Goal: Information Seeking & Learning: Find specific fact

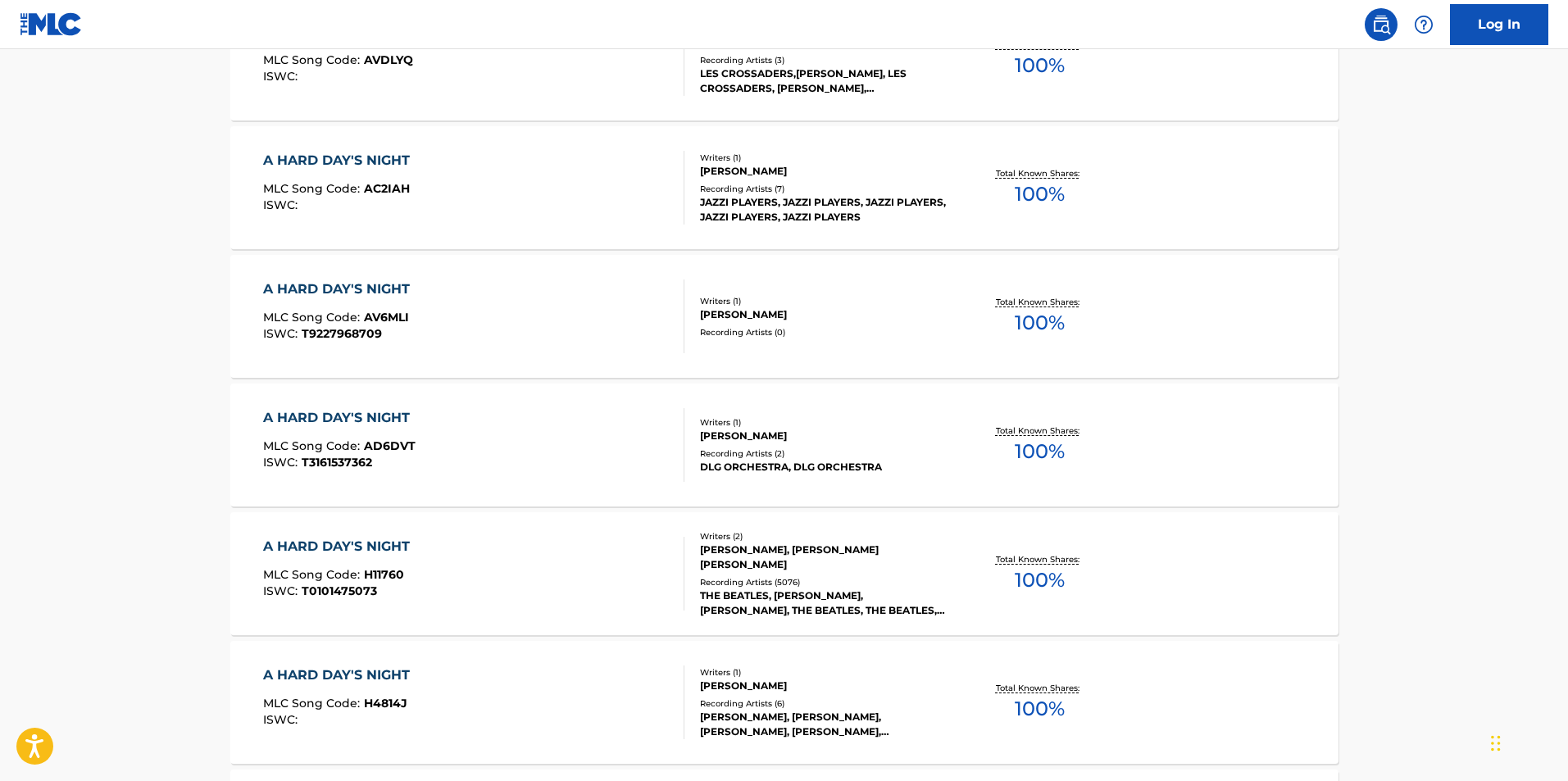
scroll to position [816, 0]
click at [337, 540] on div "A HARD DAY'S NIGHT" at bounding box center [340, 546] width 155 height 20
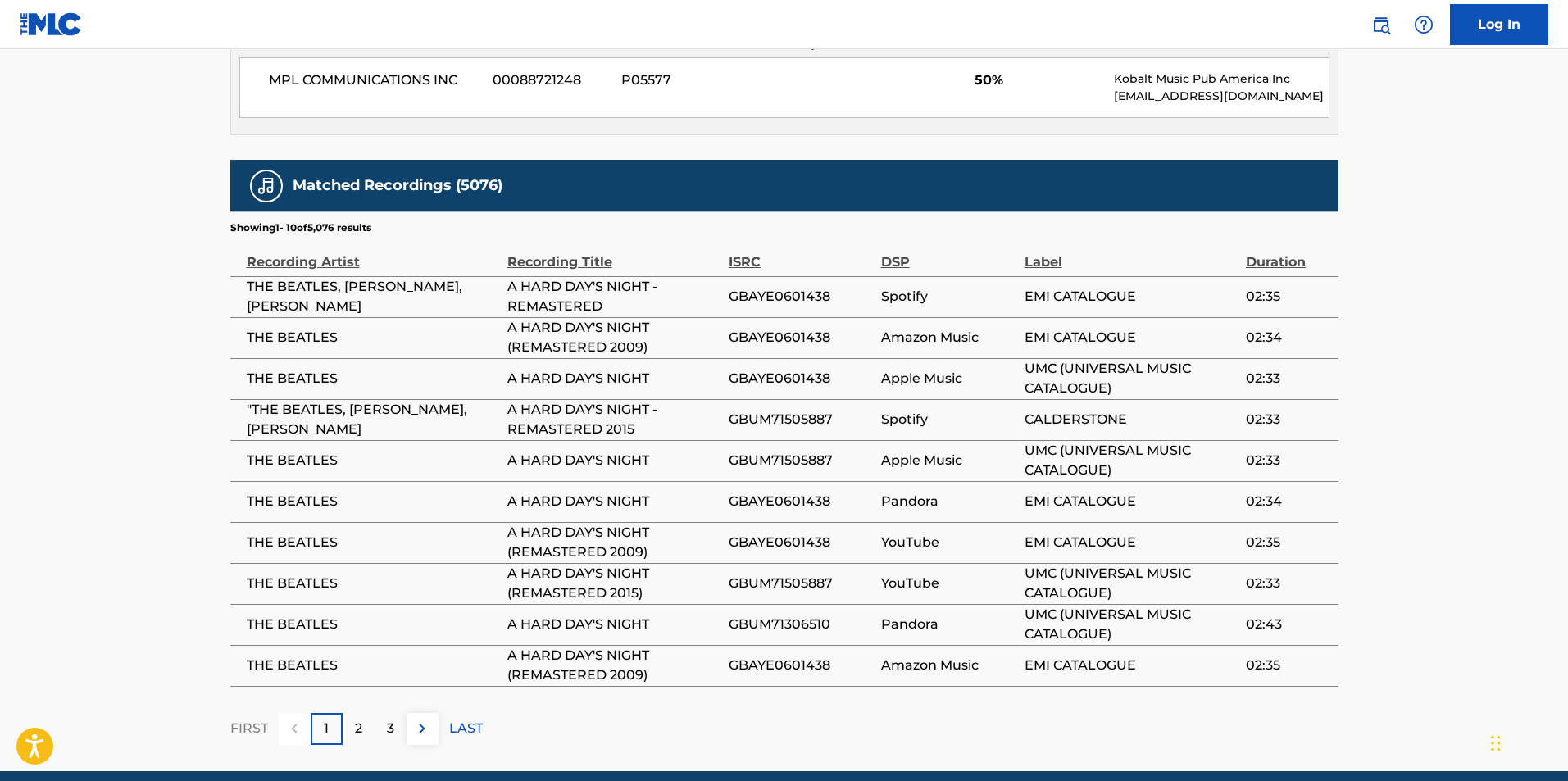
scroll to position [1640, 0]
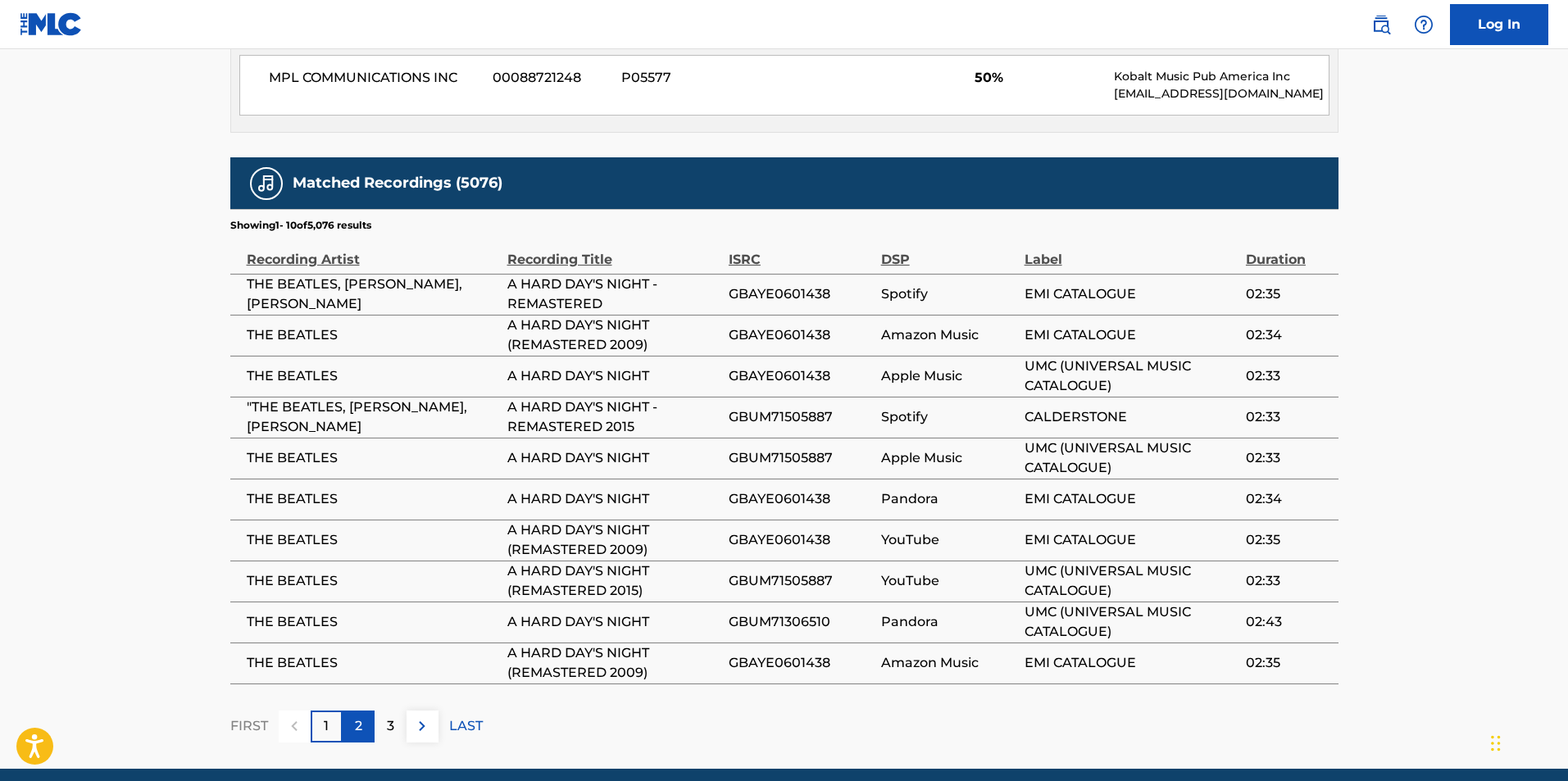
click at [359, 716] on p "2" at bounding box center [358, 726] width 7 height 20
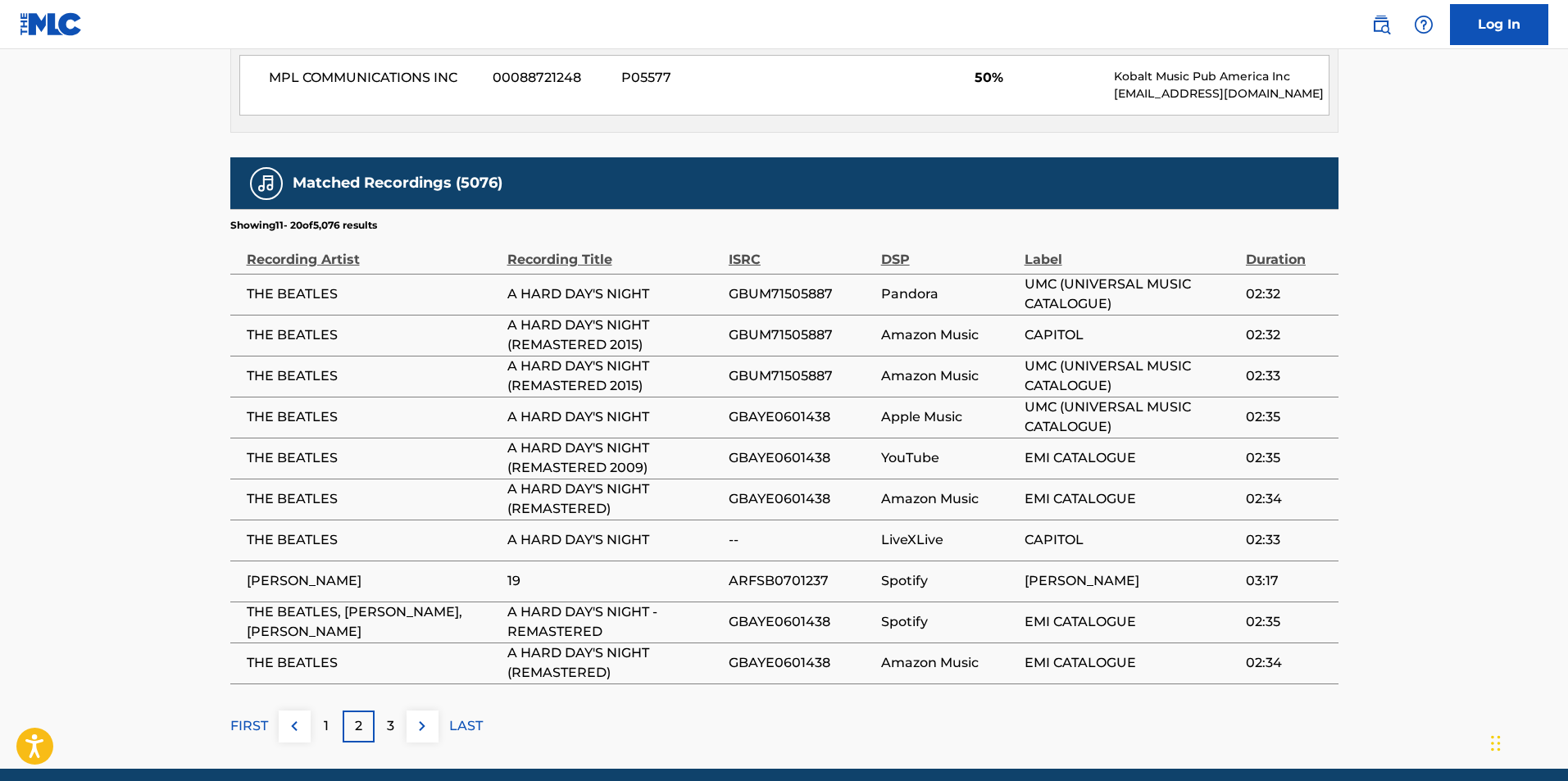
click at [359, 716] on p "2" at bounding box center [358, 726] width 7 height 20
click at [389, 716] on p "3" at bounding box center [390, 726] width 7 height 20
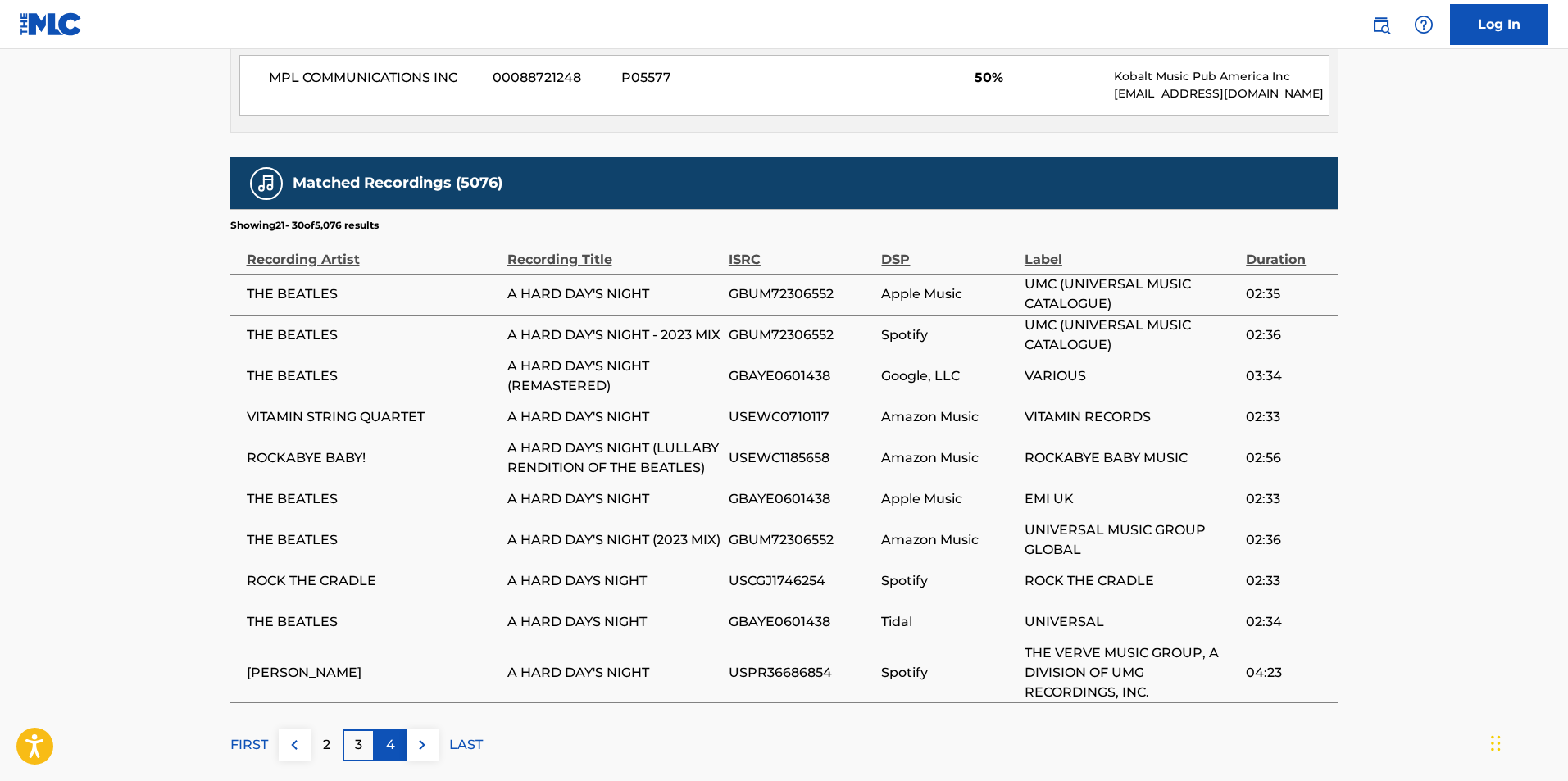
click at [396, 730] on div "4" at bounding box center [390, 745] width 32 height 32
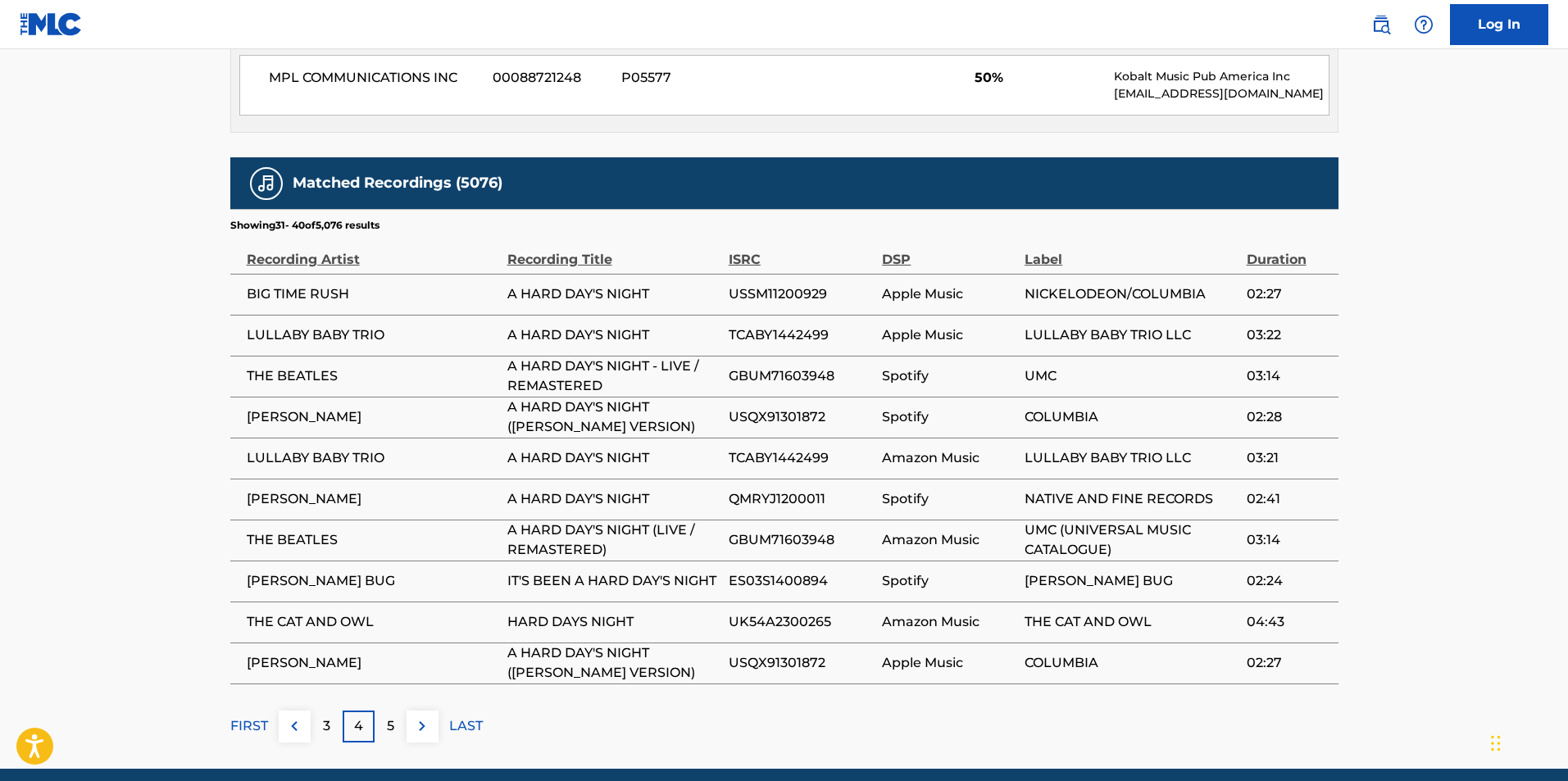
click at [723, 642] on td "A HARD DAY'S NIGHT (GLEE CAST VERSION)" at bounding box center [618, 662] width 222 height 41
drag, startPoint x: 732, startPoint y: 627, endPoint x: 840, endPoint y: 636, distance: 108.4
click at [840, 653] on span "USQX91301872" at bounding box center [801, 663] width 145 height 20
click at [283, 711] on button at bounding box center [295, 726] width 32 height 32
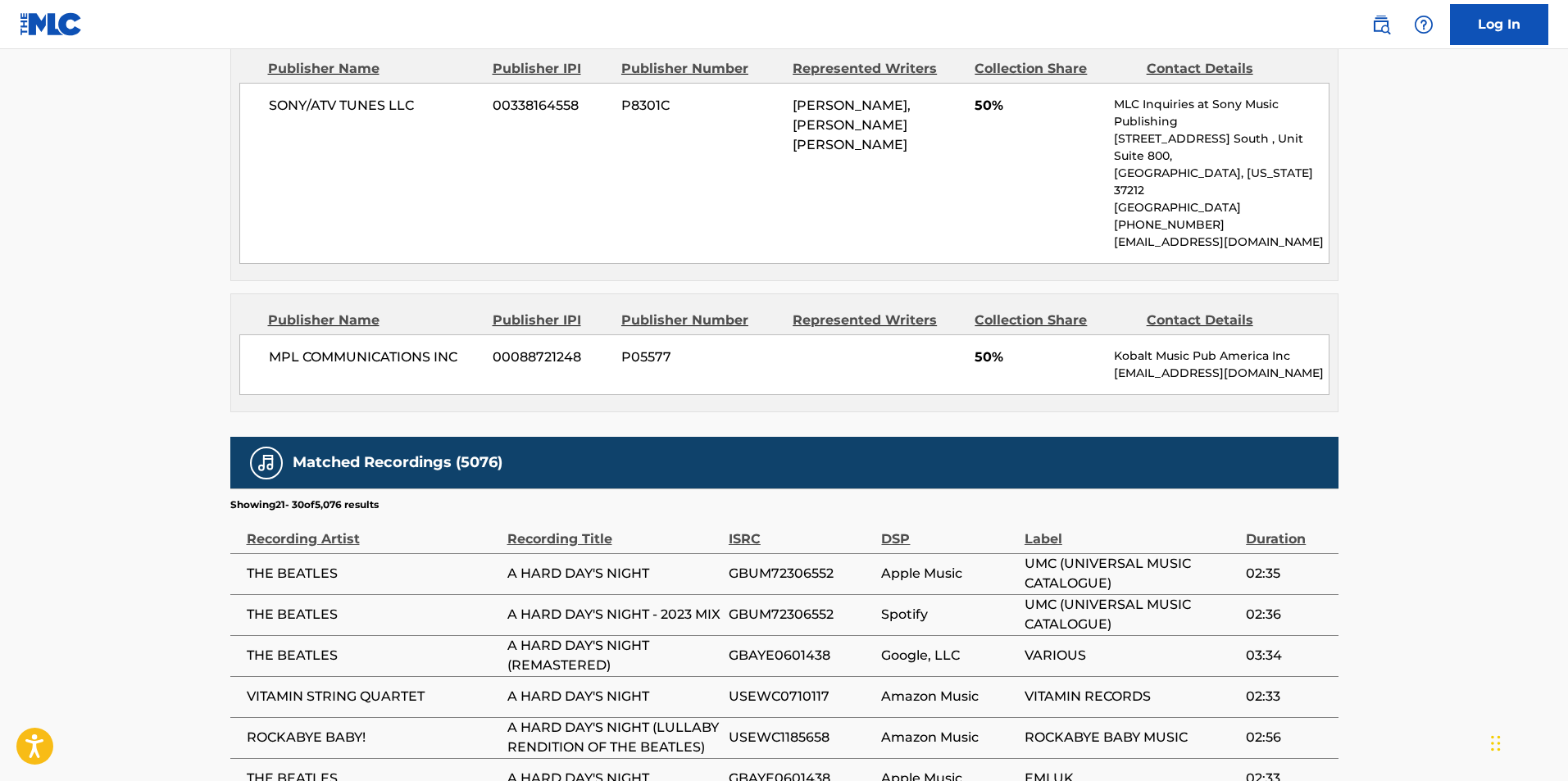
scroll to position [984, 0]
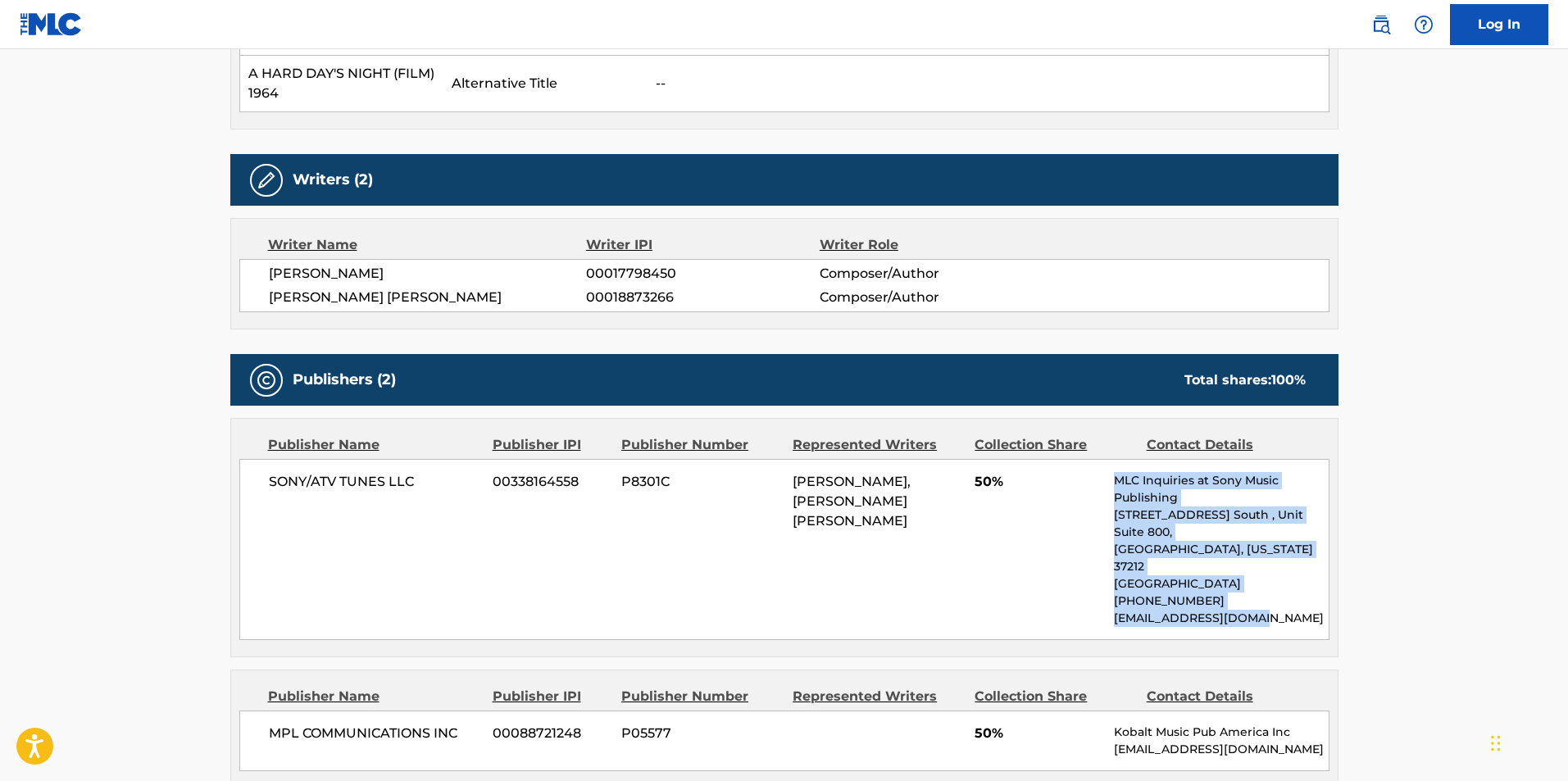
drag, startPoint x: 1116, startPoint y: 481, endPoint x: 1278, endPoint y: 582, distance: 190.9
click at [1278, 582] on div "MLC Inquiries at Sony Music Publishing 1005 17th Ave. South , Unit Suite 800, N…" at bounding box center [1220, 550] width 214 height 155
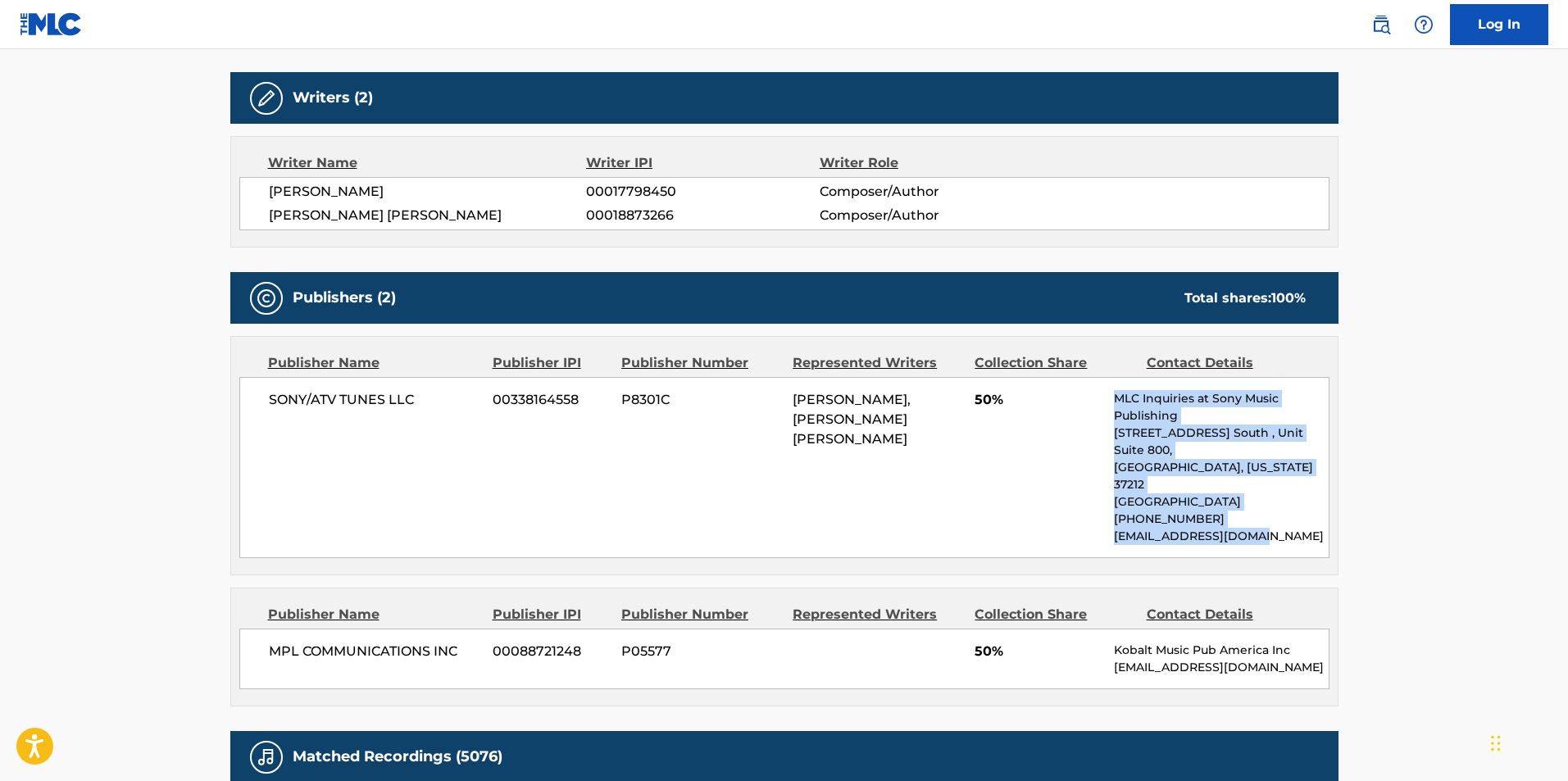
scroll to position [1148, 0]
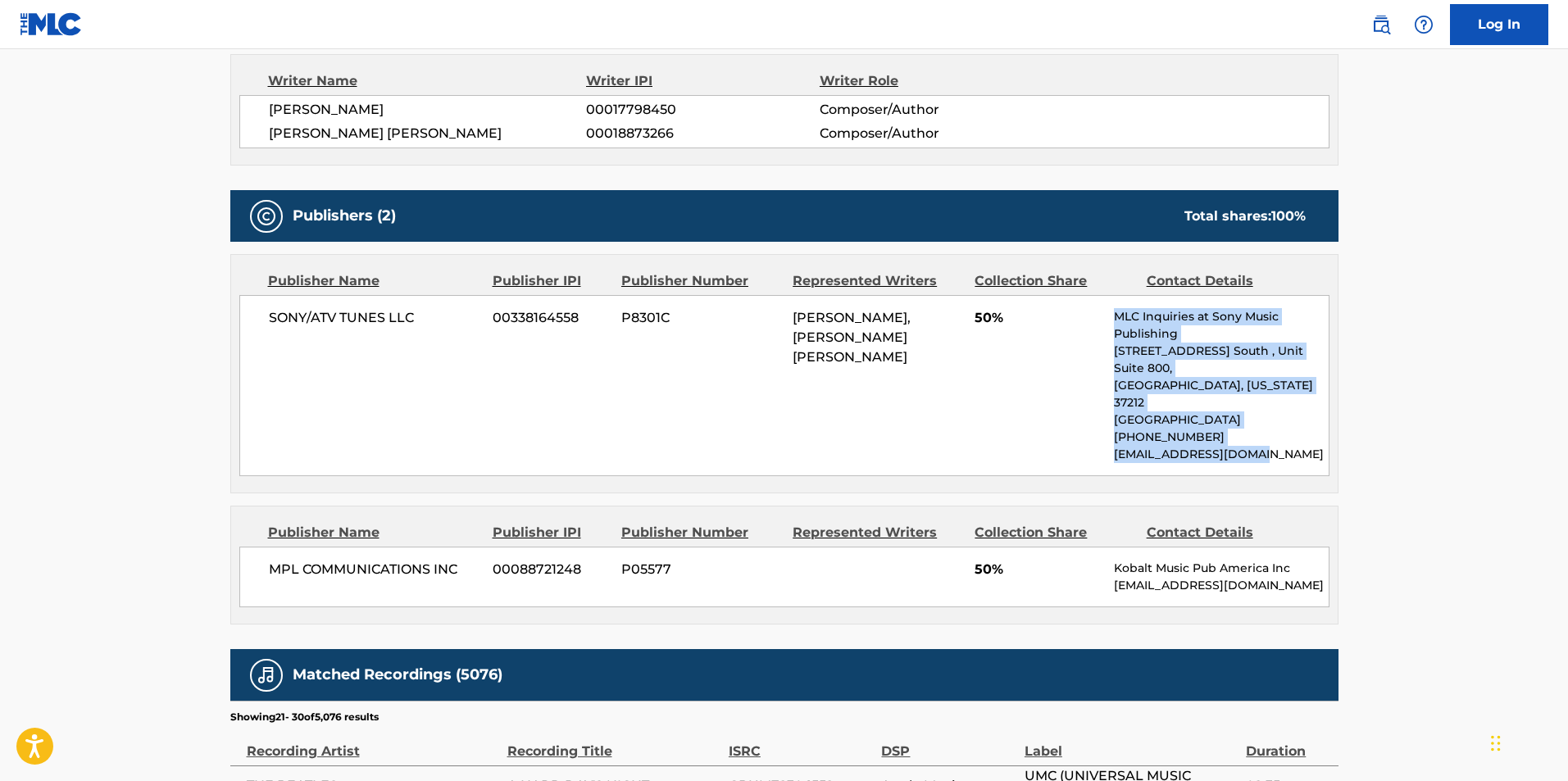
copy div "MLC Inquiries at Sony Music Publishing 1005 17th Ave. South , Unit Suite 800, N…"
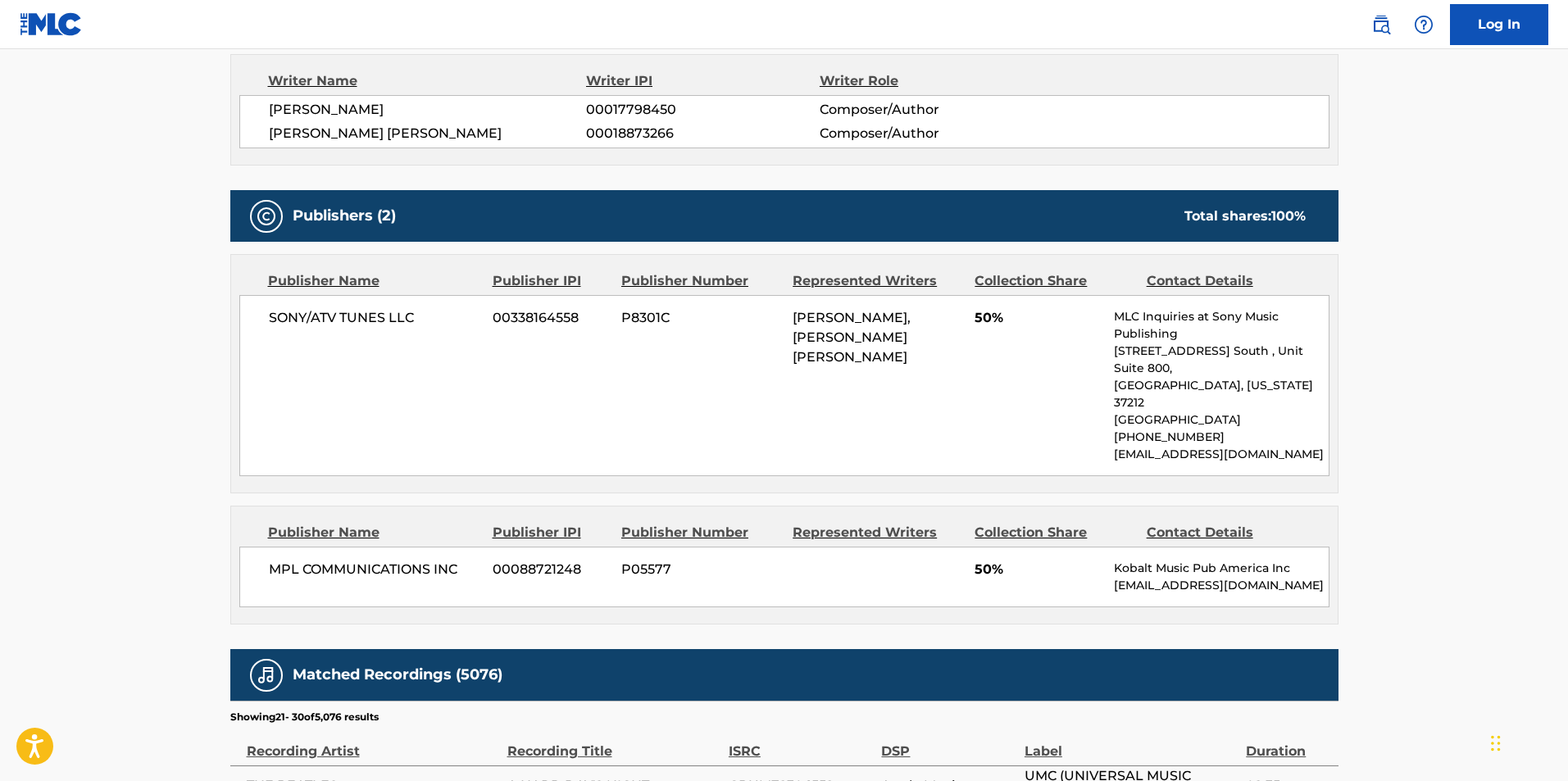
click at [1109, 554] on div "MPL COMMUNICATIONS INC 00088721248 P05577 50% Kobalt Music Pub America Inc pub.…" at bounding box center [784, 577] width 1090 height 60
drag, startPoint x: 1110, startPoint y: 533, endPoint x: 1326, endPoint y: 549, distance: 216.6
click at [1326, 549] on div "MPL COMMUNICATIONS INC 00088721248 P05577 50% Kobalt Music Pub America Inc pub.…" at bounding box center [784, 577] width 1090 height 60
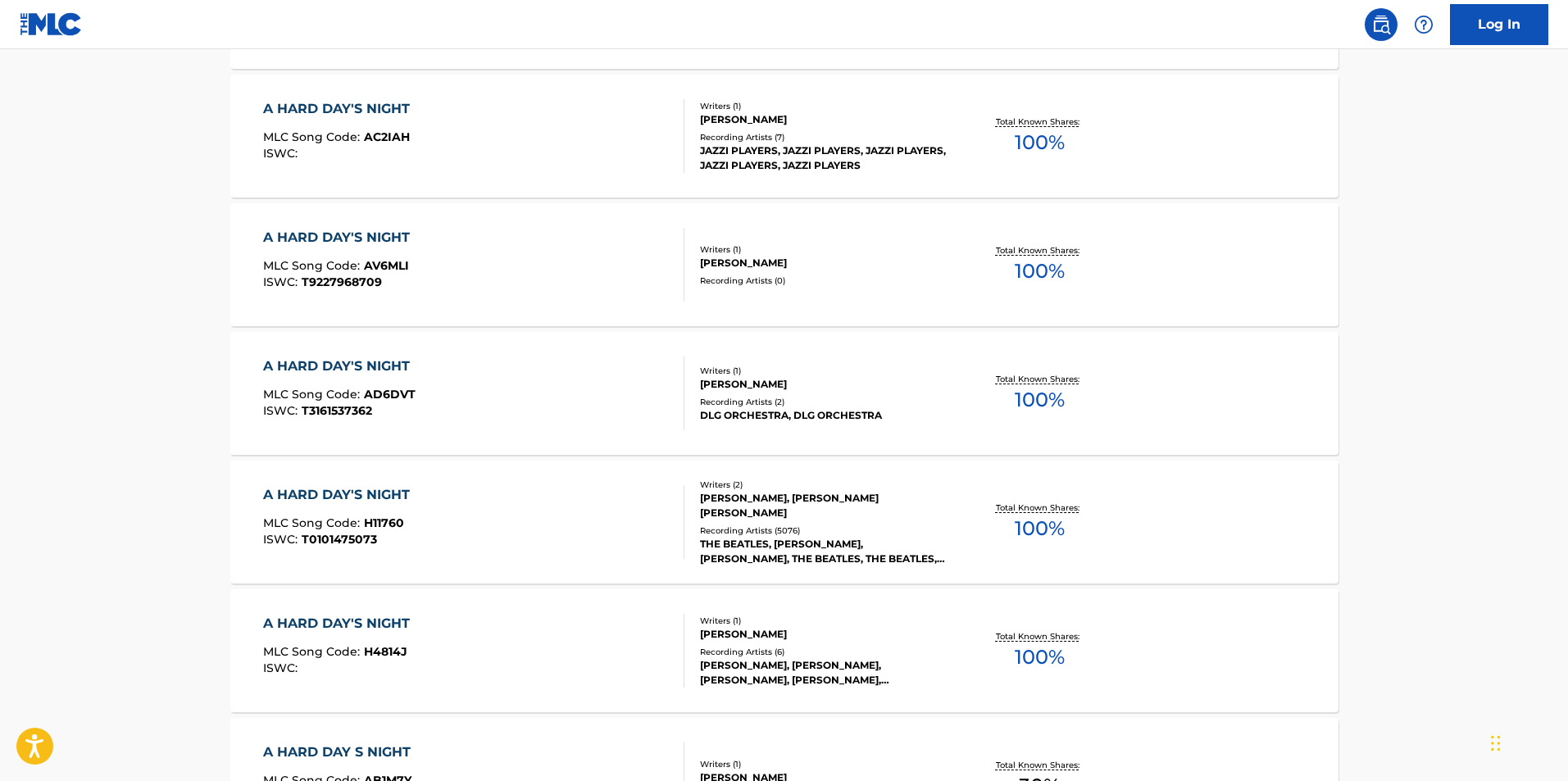
scroll to position [859, 0]
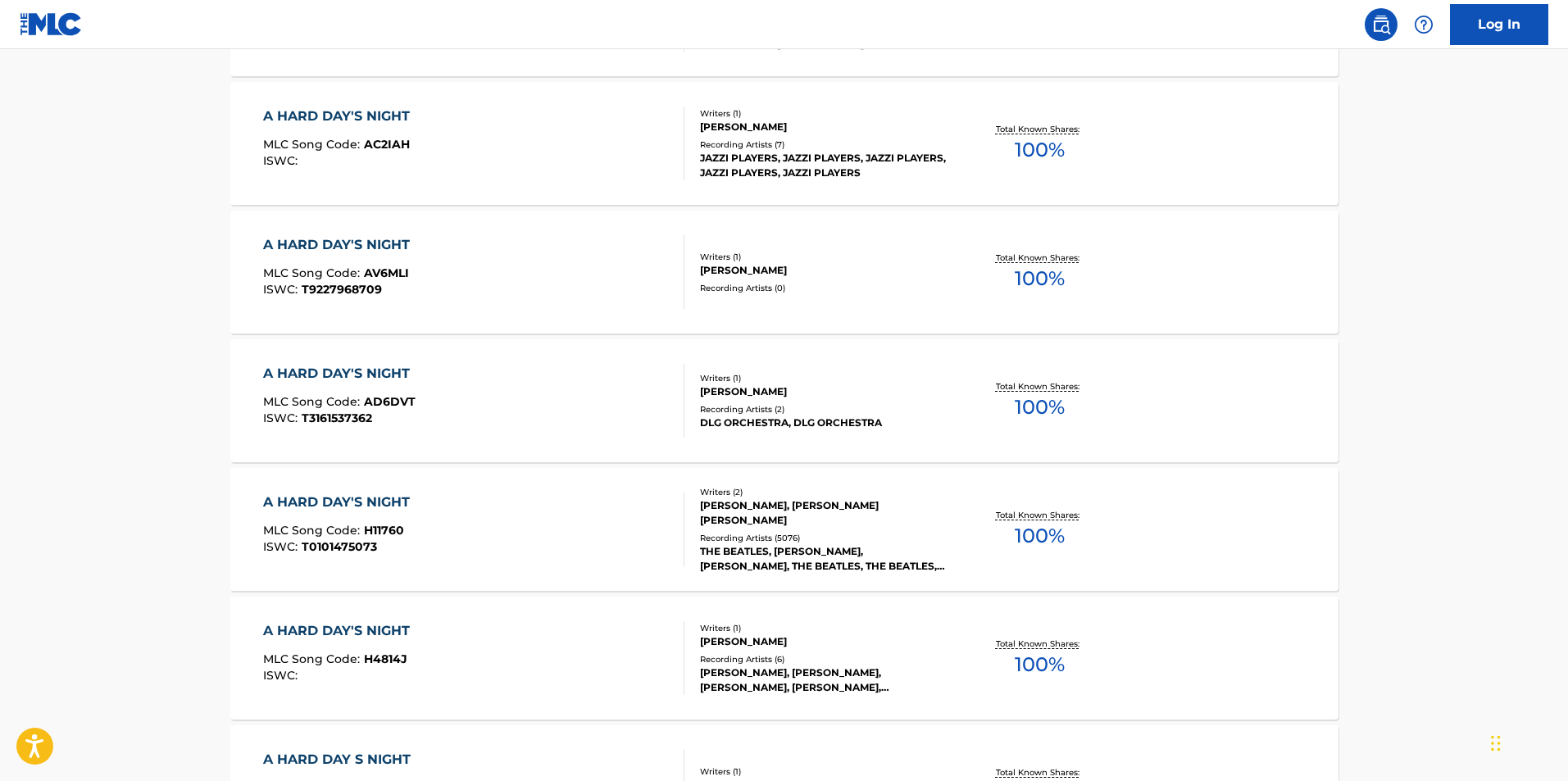
click at [318, 501] on div "A HARD DAY'S NIGHT" at bounding box center [340, 503] width 155 height 20
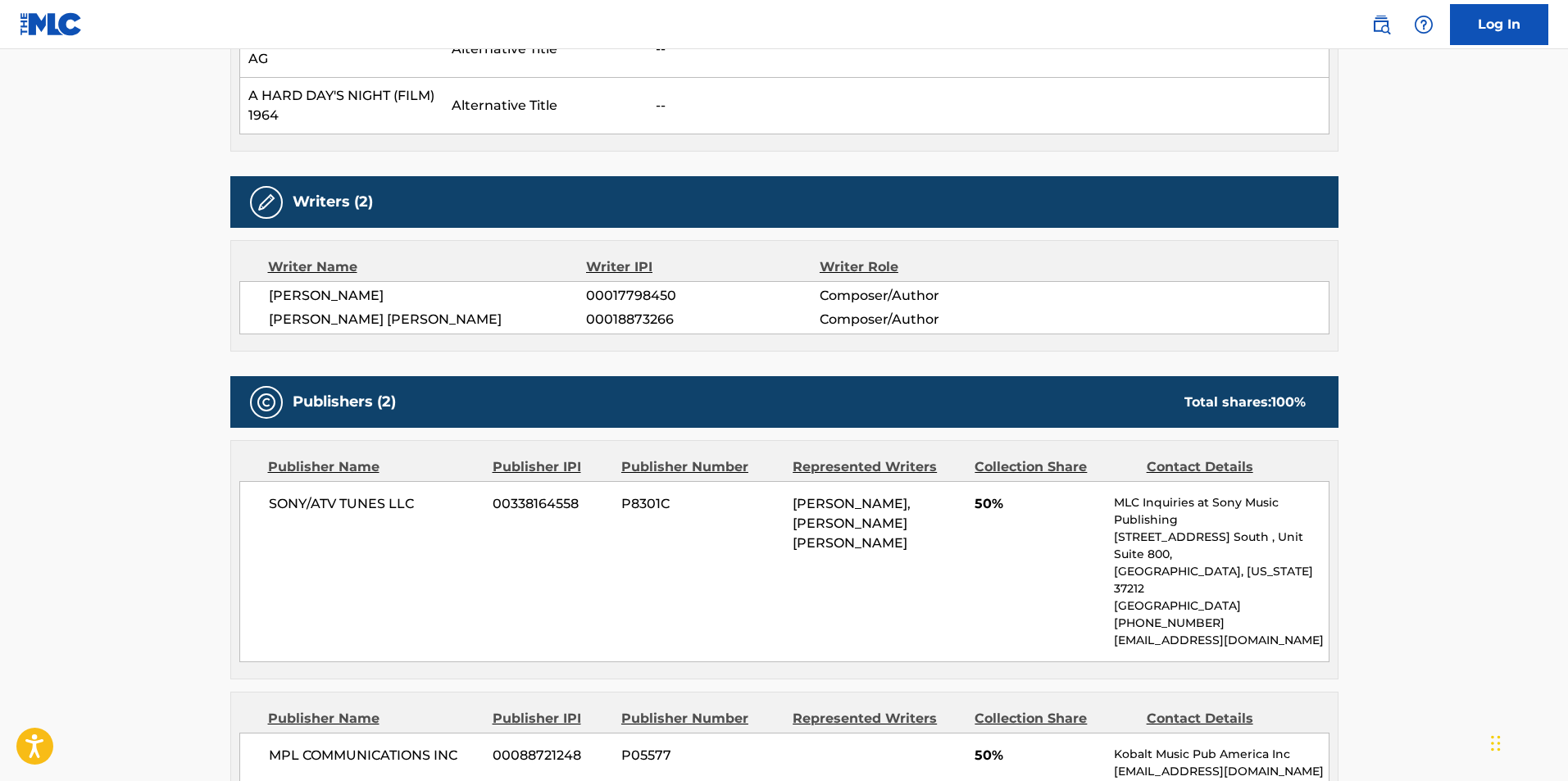
scroll to position [1148, 0]
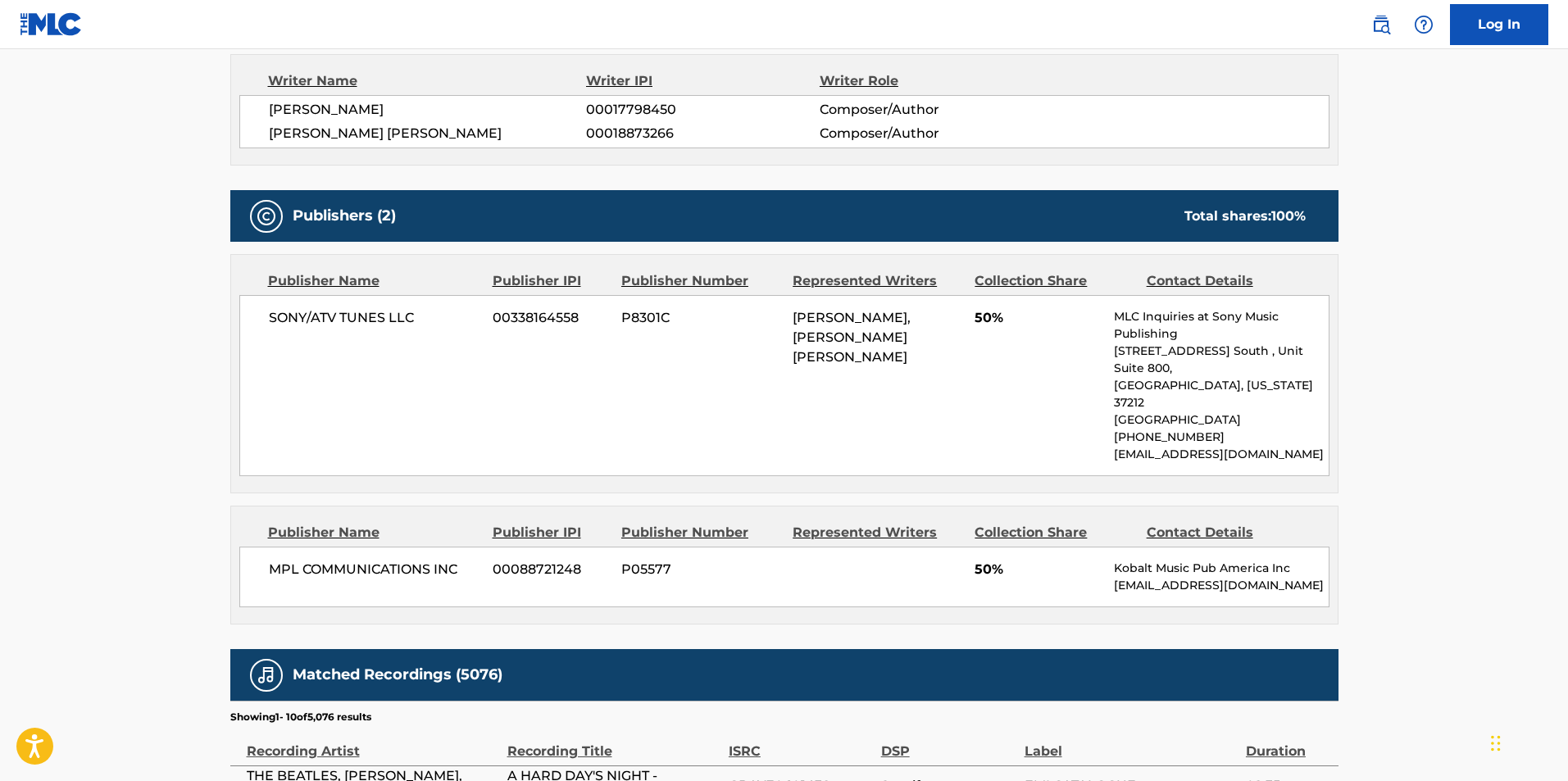
drag, startPoint x: 1115, startPoint y: 536, endPoint x: 1406, endPoint y: 588, distance: 295.6
click at [1406, 588] on main "< Back to public search results Copy work link A HARD DAY'S NIGHT Work Detail M…" at bounding box center [784, 81] width 1568 height 2359
copy div "Kobalt Music Pub America Inc pub.registrations@kobaltmusic.com"
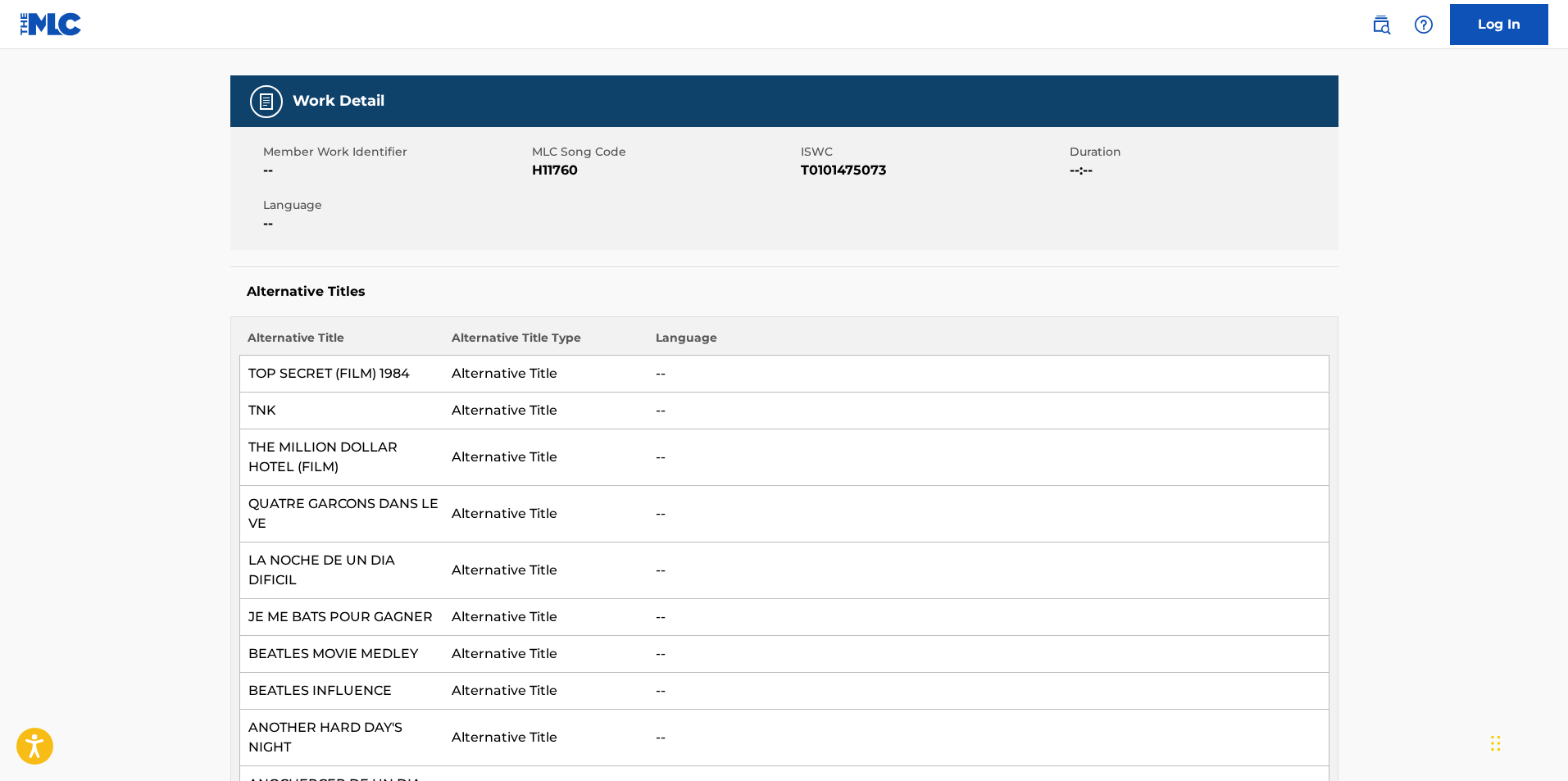
scroll to position [0, 0]
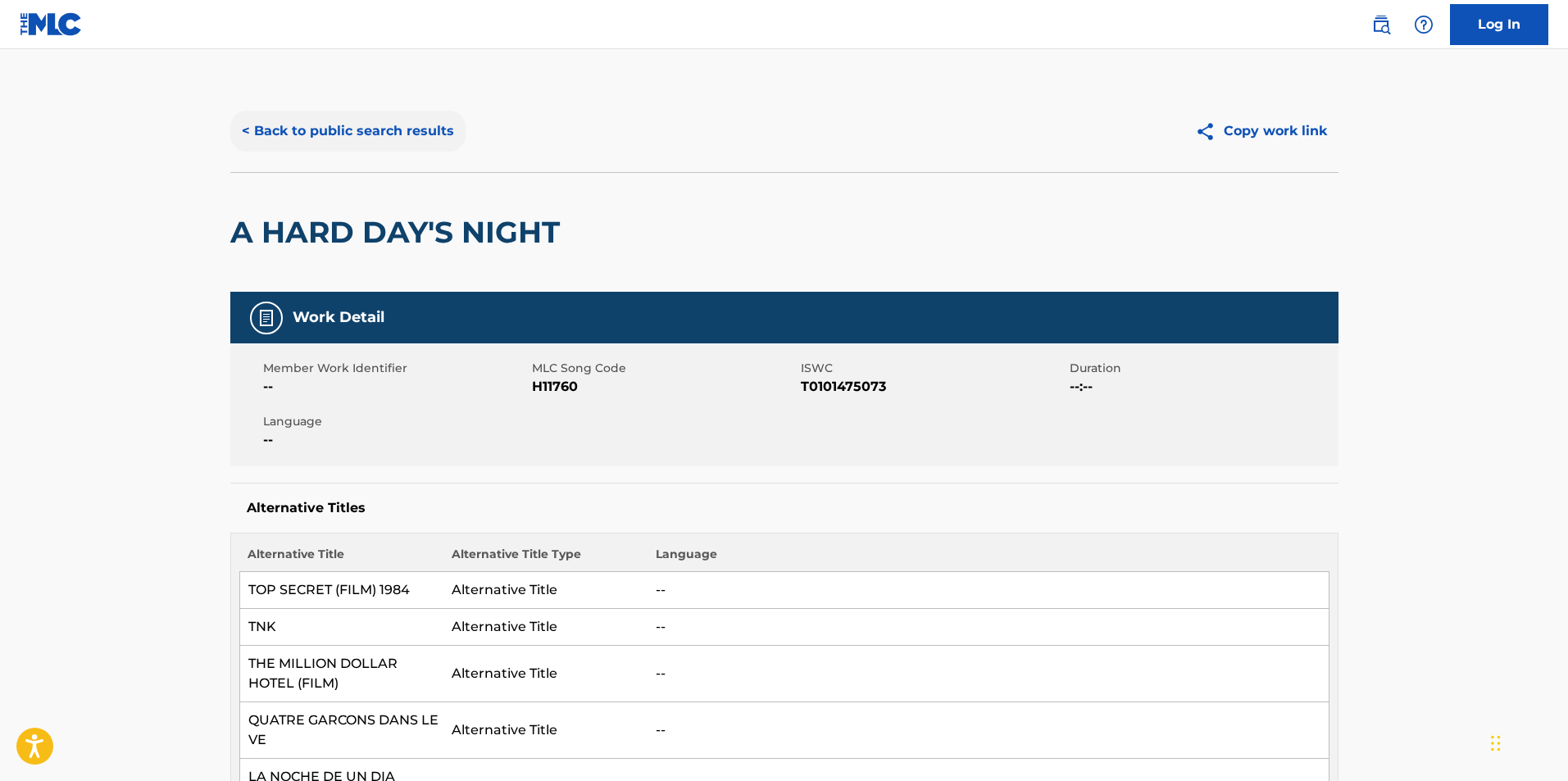
click at [286, 133] on button "< Back to public search results" at bounding box center [348, 130] width 235 height 41
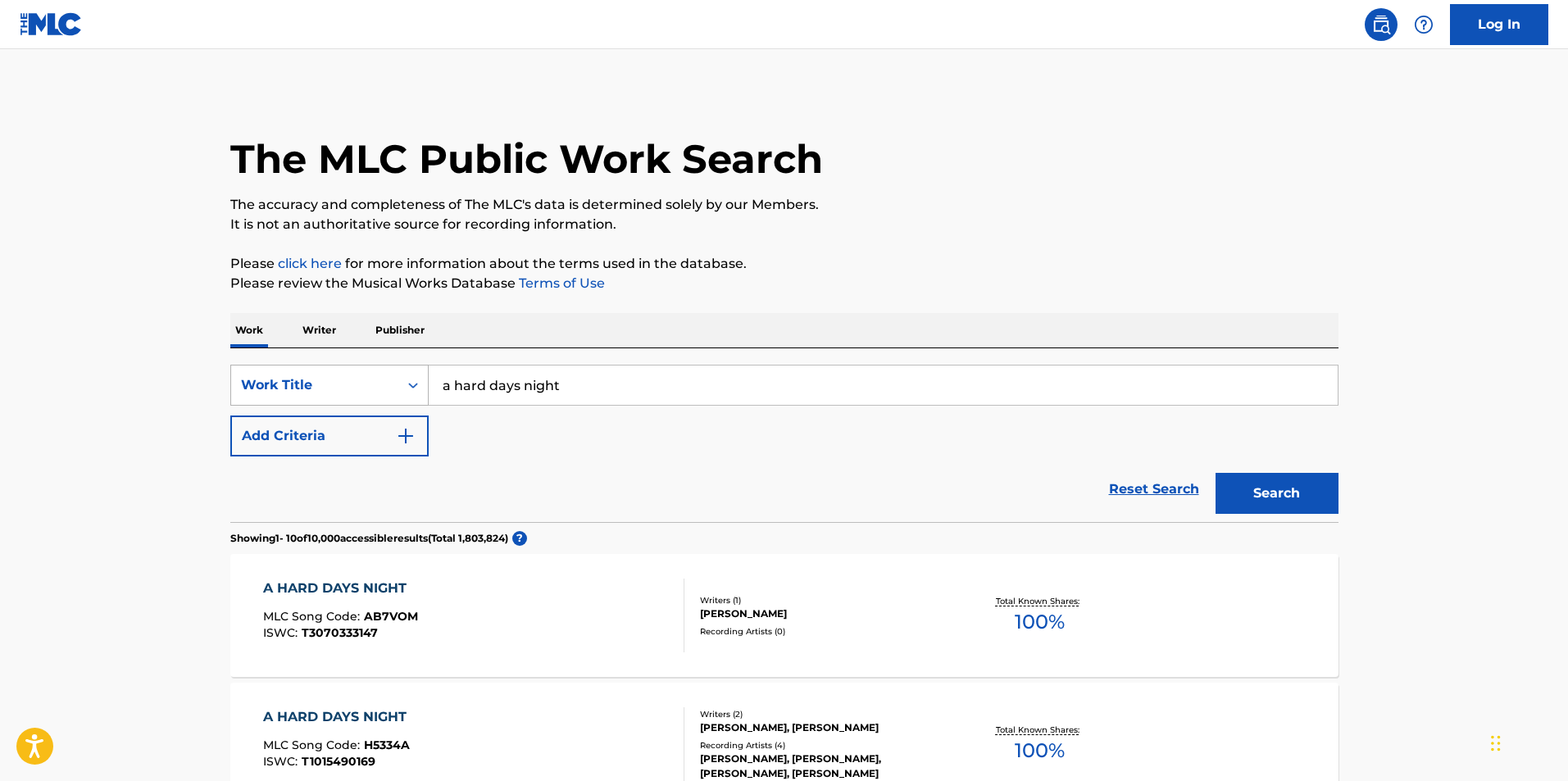
drag, startPoint x: 608, startPoint y: 385, endPoint x: 343, endPoint y: 368, distance: 265.5
click at [343, 368] on div "SearchWithCriteriaf4024918-aefe-4eff-8678-5ef9b7a3a88b Work Title a hard days n…" at bounding box center [784, 385] width 1108 height 41
type input "happiness is a warm gun"
click at [1216, 473] on button "Search" at bounding box center [1277, 493] width 123 height 41
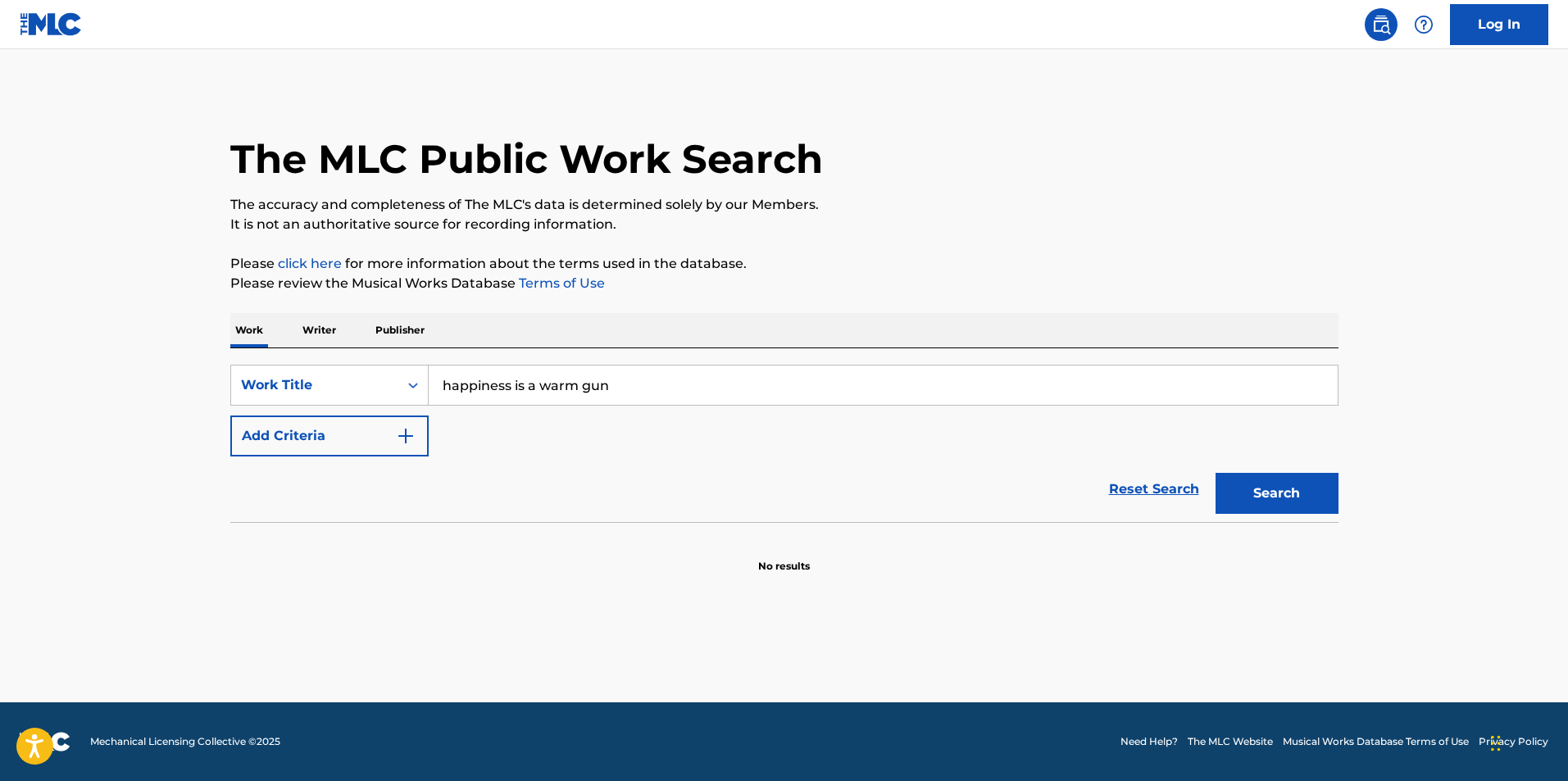
click at [615, 379] on input "happiness is a warm gun" at bounding box center [883, 385] width 909 height 39
click at [399, 438] on img "Search Form" at bounding box center [406, 436] width 20 height 20
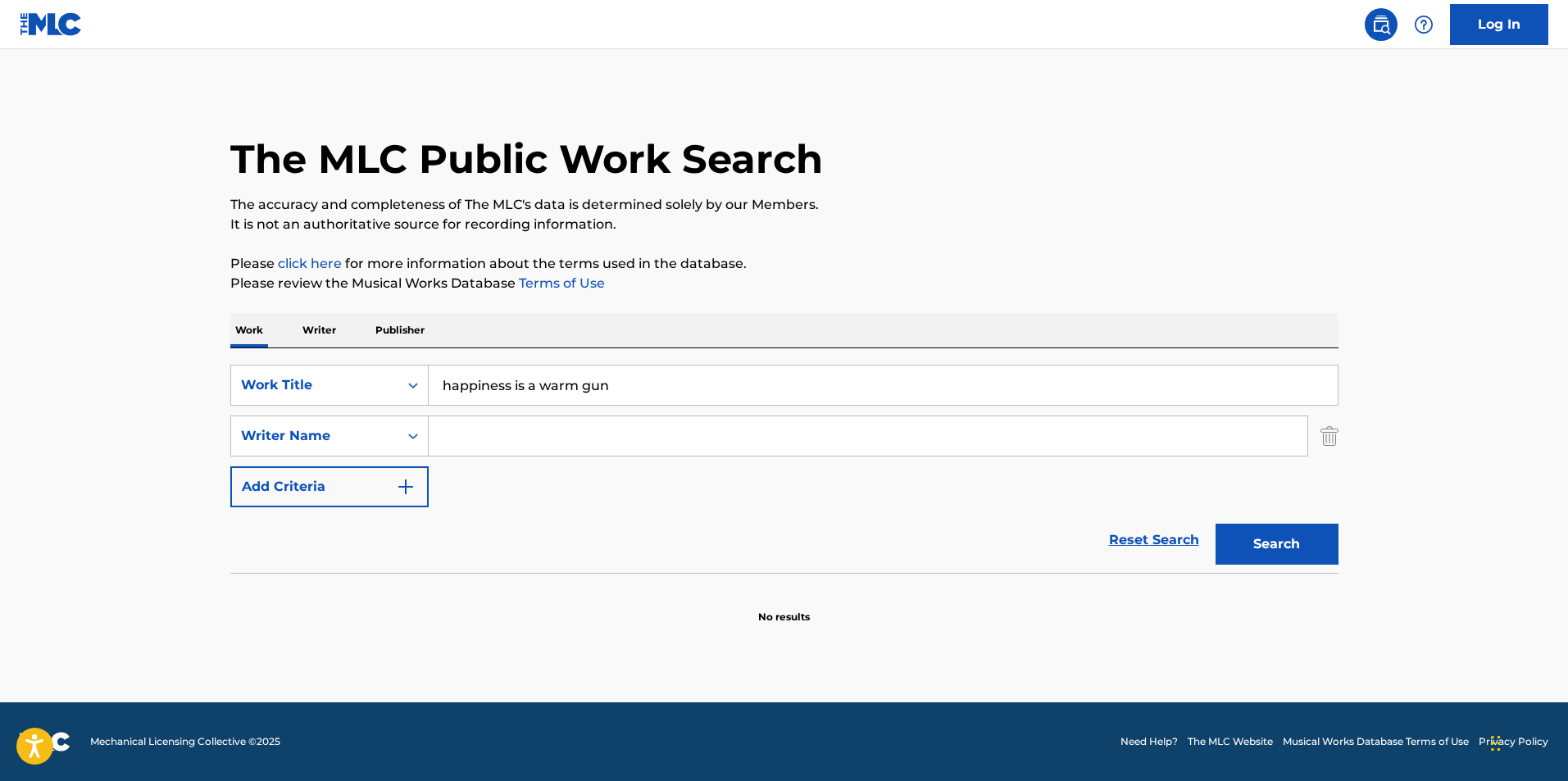
click at [485, 432] on input "Search Form" at bounding box center [867, 435] width 878 height 39
type input "paul mccartney and john lennon"
click at [1216, 524] on button "Search" at bounding box center [1277, 544] width 123 height 41
click at [625, 432] on input "paul mccartney and john lennon" at bounding box center [867, 435] width 878 height 39
click at [729, 436] on input "paul mccartney and john lennon" at bounding box center [867, 435] width 878 height 39
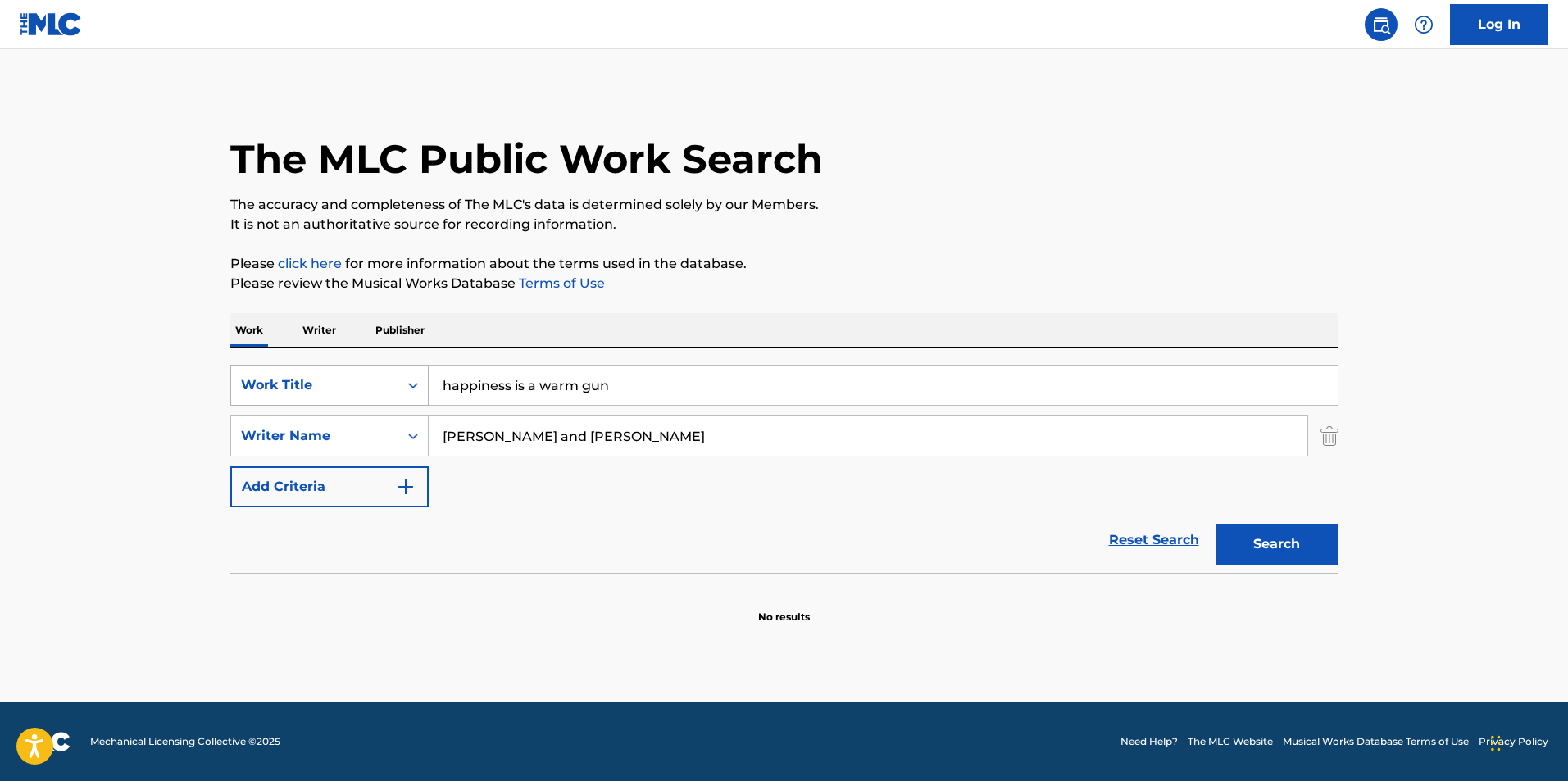
drag, startPoint x: 541, startPoint y: 382, endPoint x: 406, endPoint y: 376, distance: 135.1
click at [406, 376] on div "SearchWithCriteriaf4024918-aefe-4eff-8678-5ef9b7a3a88b Work Title happiness is …" at bounding box center [784, 385] width 1108 height 41
type input "warm gun"
click at [1216, 524] on button "Search" at bounding box center [1277, 544] width 123 height 41
drag, startPoint x: 780, startPoint y: 446, endPoint x: 218, endPoint y: 432, distance: 562.2
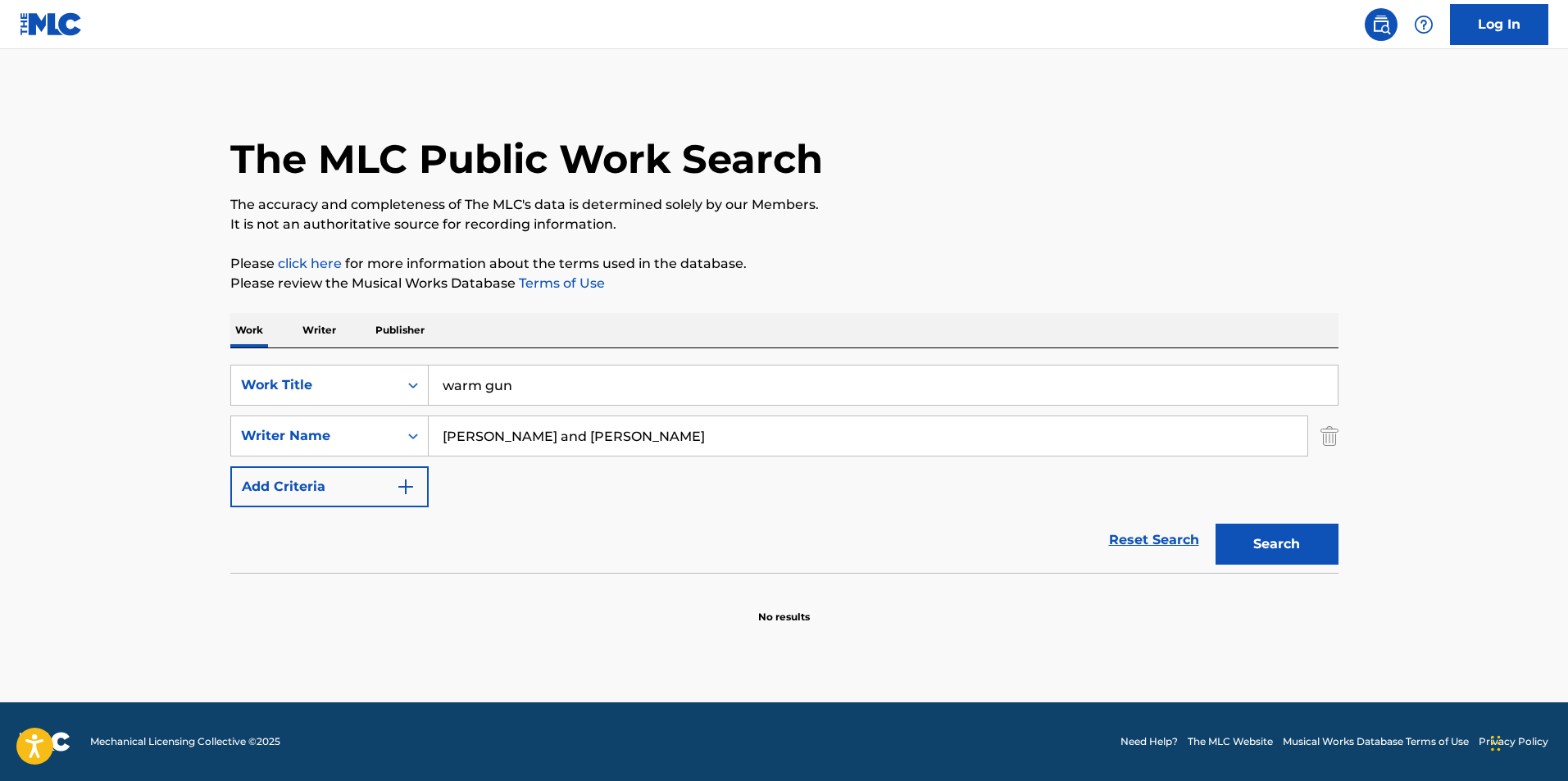
click at [218, 432] on div "The MLC Public Work Search The accuracy and completeness of The MLC's data is d…" at bounding box center [784, 358] width 1147 height 535
click at [1216, 524] on button "Search" at bounding box center [1277, 544] width 123 height 41
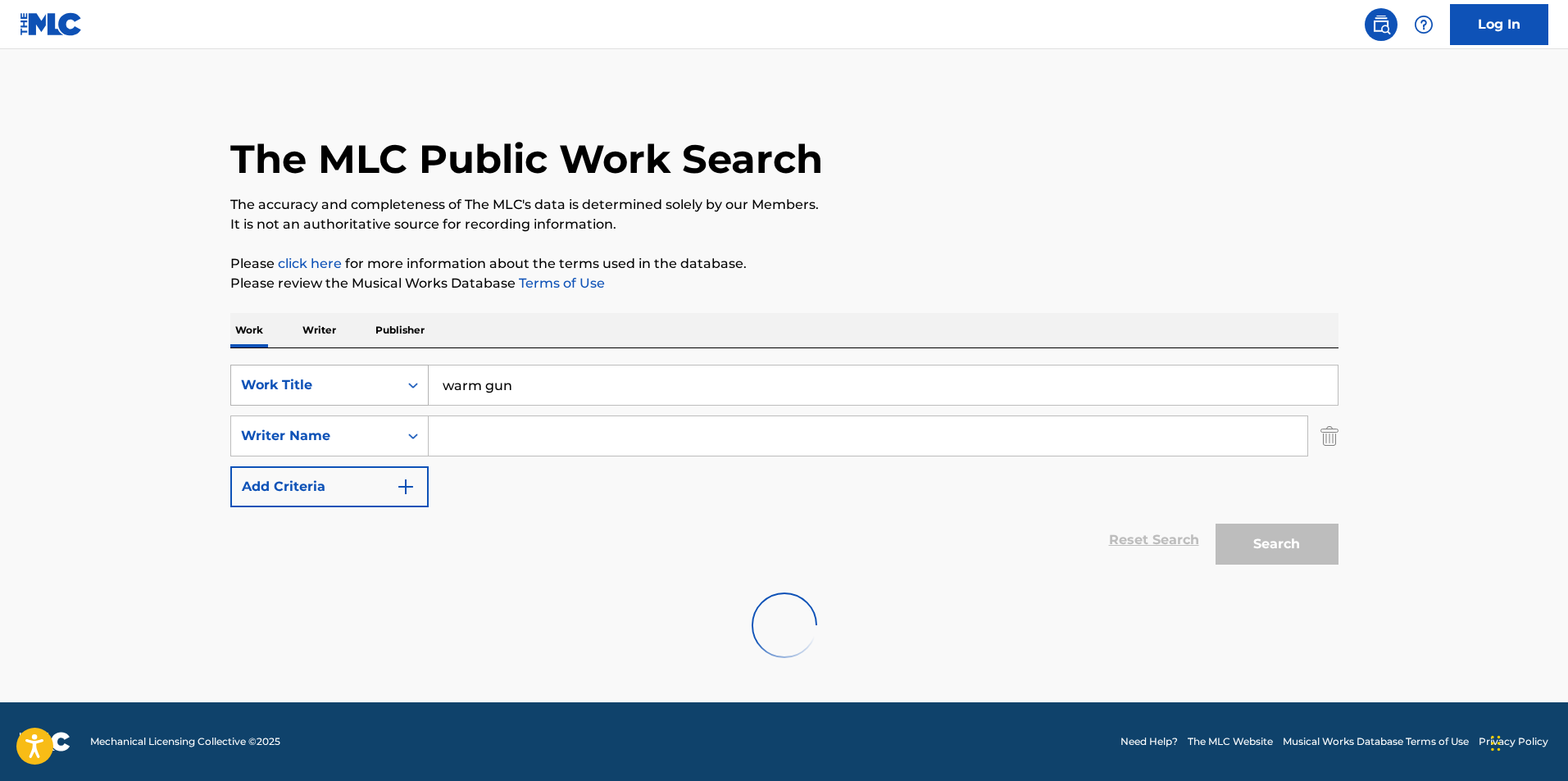
drag, startPoint x: 479, startPoint y: 376, endPoint x: 344, endPoint y: 366, distance: 135.4
click at [344, 366] on div "SearchWithCriteriaf4024918-aefe-4eff-8678-5ef9b7a3a88b Work Title warm gun" at bounding box center [784, 385] width 1108 height 41
type input "no more drama"
click at [585, 437] on input "Search Form" at bounding box center [867, 435] width 878 height 39
type input "mary j blige"
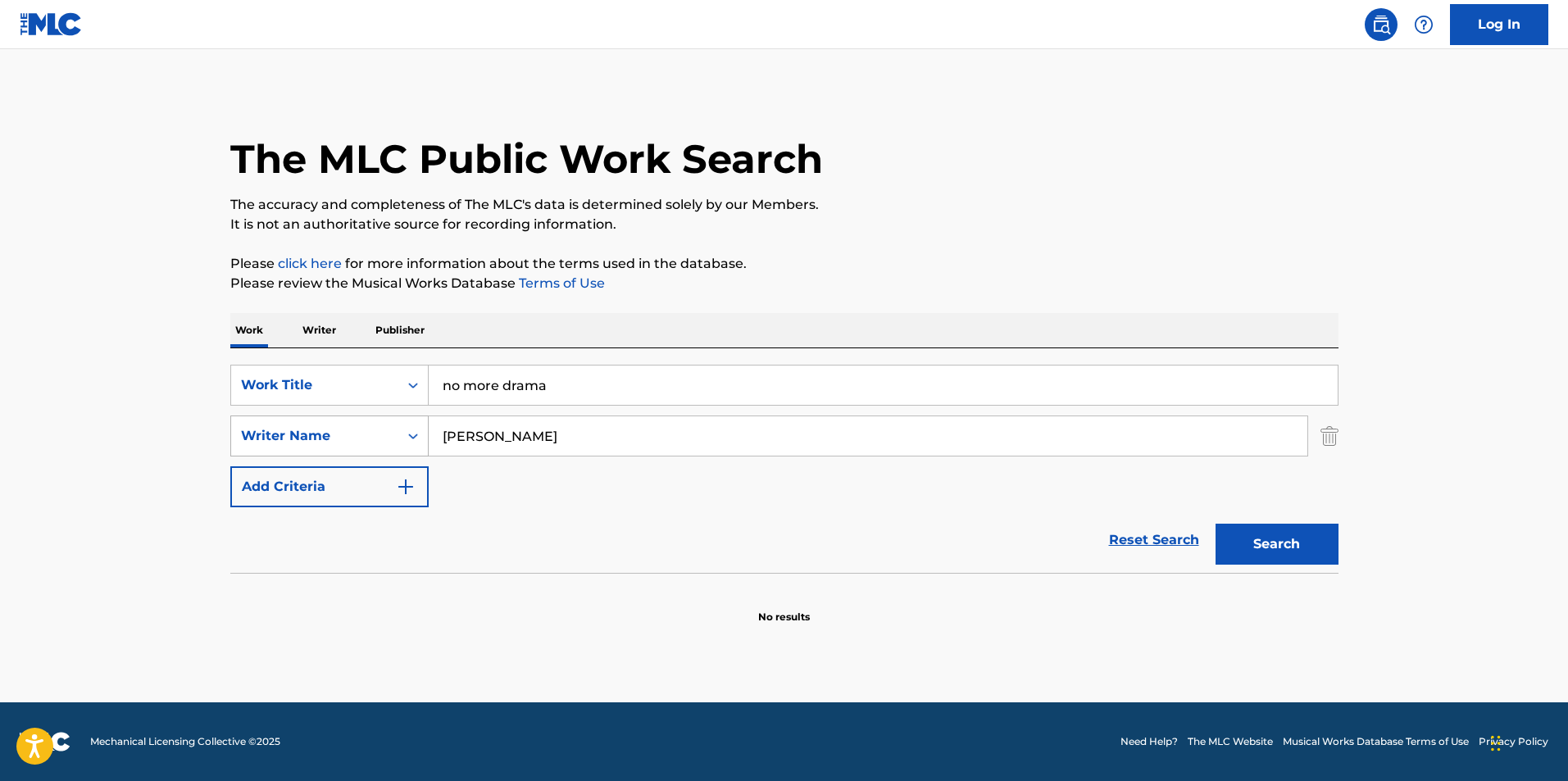
drag, startPoint x: 560, startPoint y: 431, endPoint x: 412, endPoint y: 443, distance: 148.5
click at [412, 443] on div "SearchWithCriteria01af861b-a748-4f36-b68c-472187008e9f Writer Name mary j blige" at bounding box center [784, 436] width 1108 height 41
click at [1264, 547] on button "Search" at bounding box center [1277, 544] width 123 height 41
drag, startPoint x: 577, startPoint y: 371, endPoint x: 558, endPoint y: 387, distance: 24.8
click at [568, 380] on input "no more drama" at bounding box center [883, 385] width 909 height 39
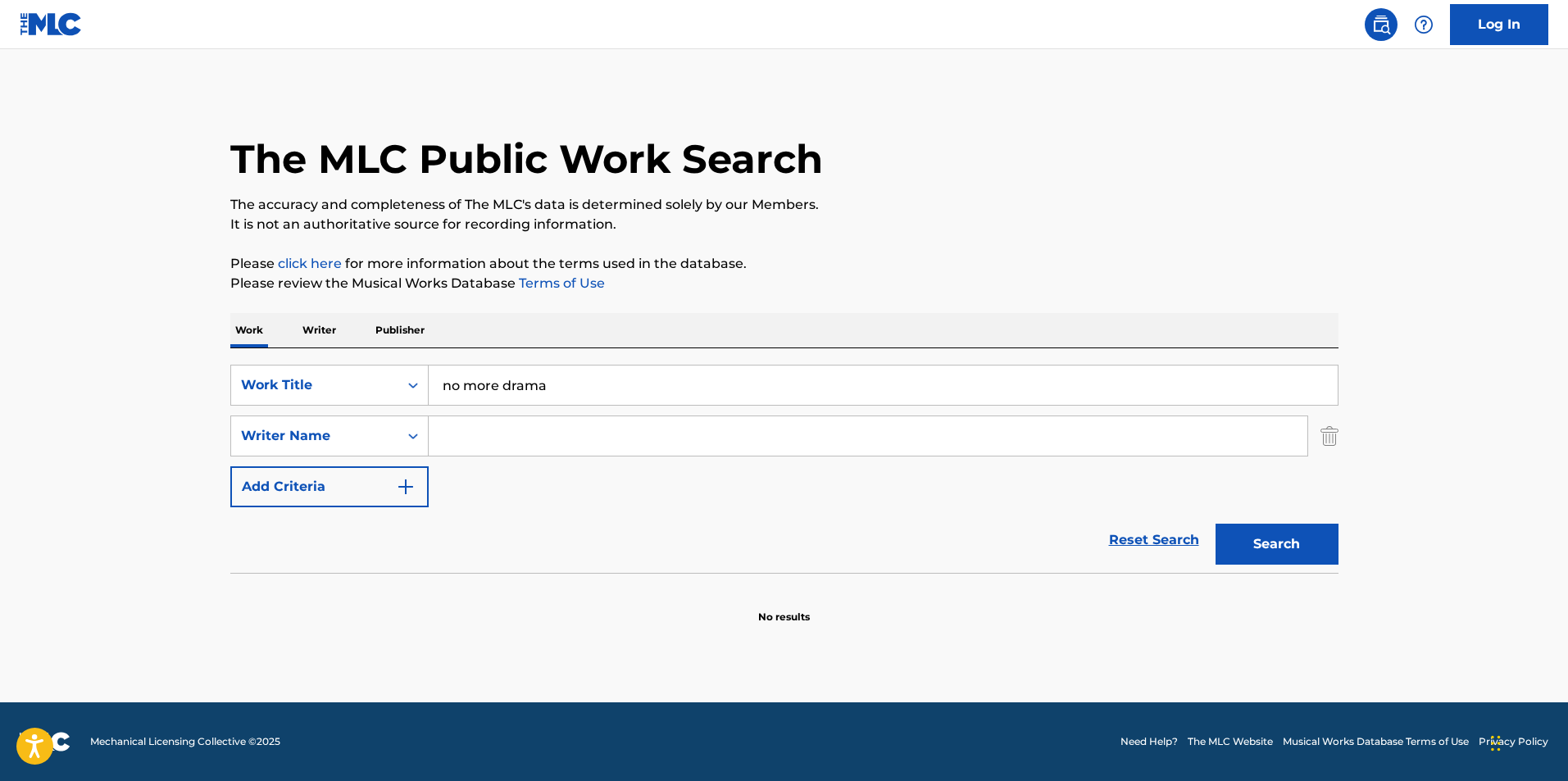
drag, startPoint x: 558, startPoint y: 387, endPoint x: 438, endPoint y: 391, distance: 120.1
click at [447, 393] on input "no more drama" at bounding box center [883, 385] width 909 height 39
click at [548, 384] on input "no more drama" at bounding box center [883, 385] width 909 height 39
drag, startPoint x: 492, startPoint y: 386, endPoint x: 426, endPoint y: 386, distance: 66.0
click at [426, 386] on div "SearchWithCriteriaf4024918-aefe-4eff-8678-5ef9b7a3a88b Work Title no more drama" at bounding box center [784, 385] width 1108 height 41
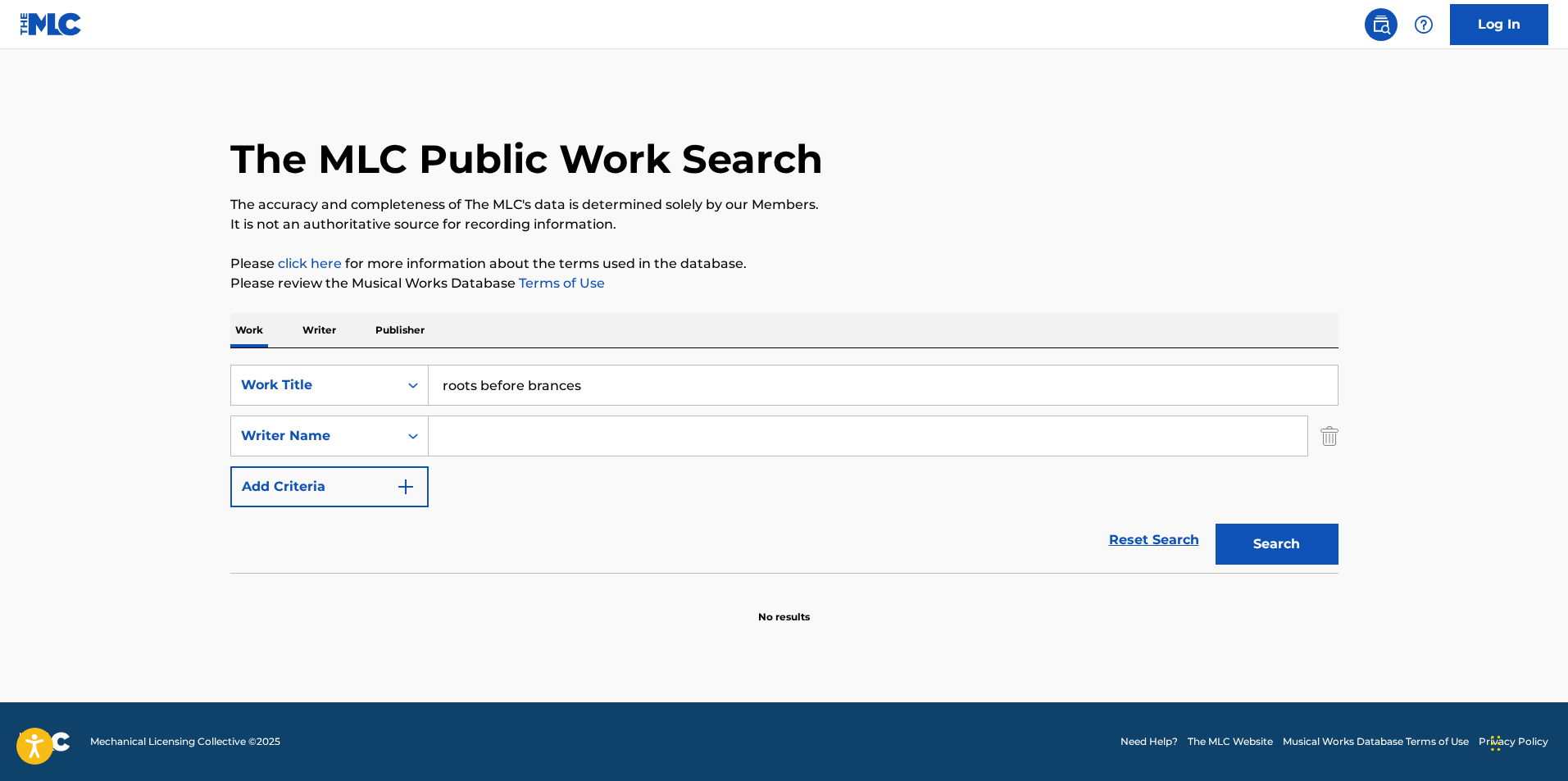
click at [1216, 524] on button "Search" at bounding box center [1277, 544] width 123 height 41
click at [564, 385] on input "roots before brances" at bounding box center [883, 385] width 909 height 39
drag, startPoint x: 612, startPoint y: 385, endPoint x: 385, endPoint y: 370, distance: 227.5
click at [385, 370] on div "SearchWithCriteriaf4024918-aefe-4eff-8678-5ef9b7a3a88b Work Title roots before …" at bounding box center [784, 385] width 1108 height 41
type input "say"
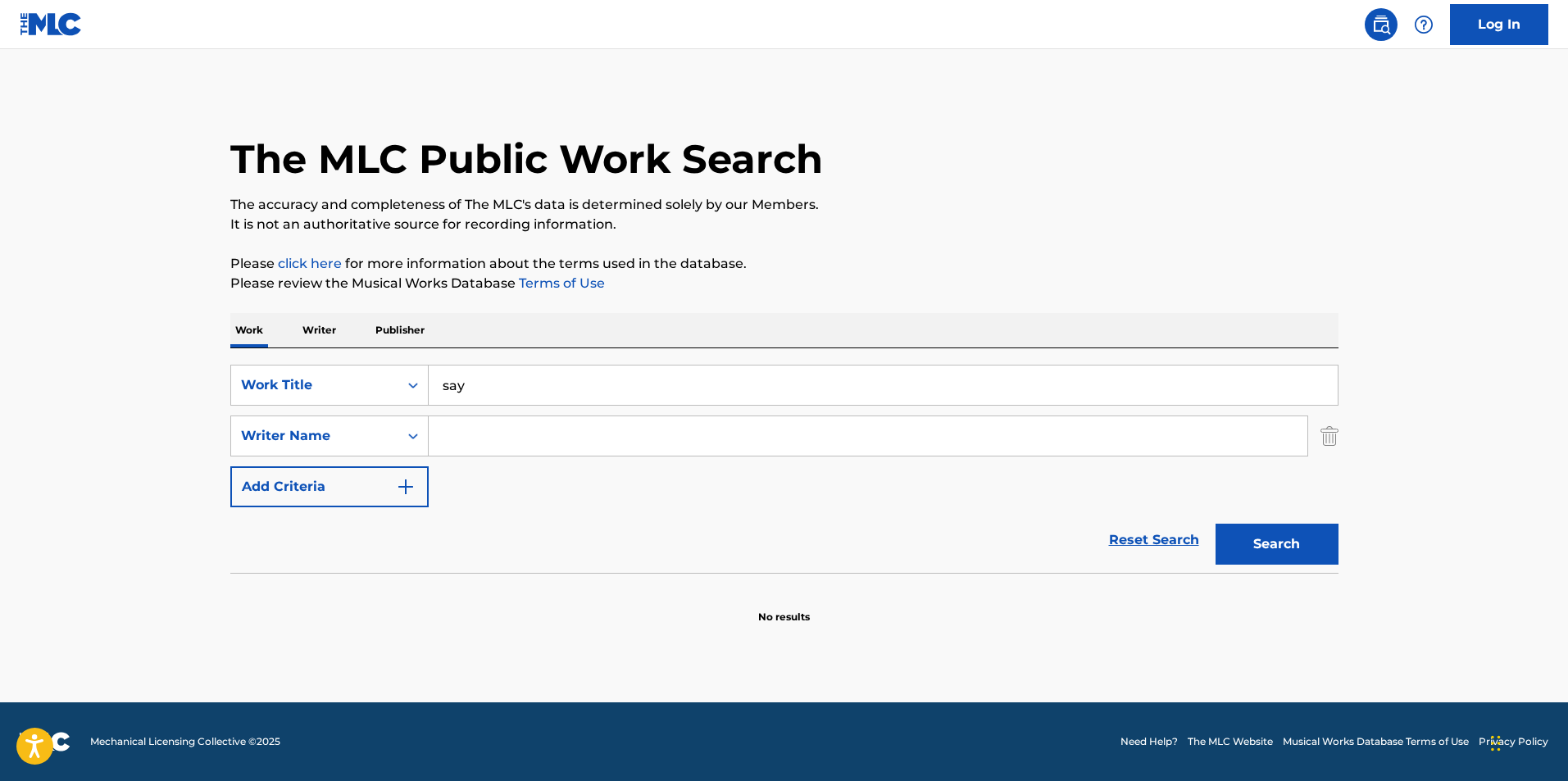
click at [439, 428] on input "Search Form" at bounding box center [867, 435] width 878 height 39
type input "john mayer"
click at [1216, 524] on button "Search" at bounding box center [1277, 544] width 123 height 41
click at [473, 401] on input "say" at bounding box center [883, 385] width 909 height 39
click at [36, 20] on img at bounding box center [51, 24] width 63 height 24
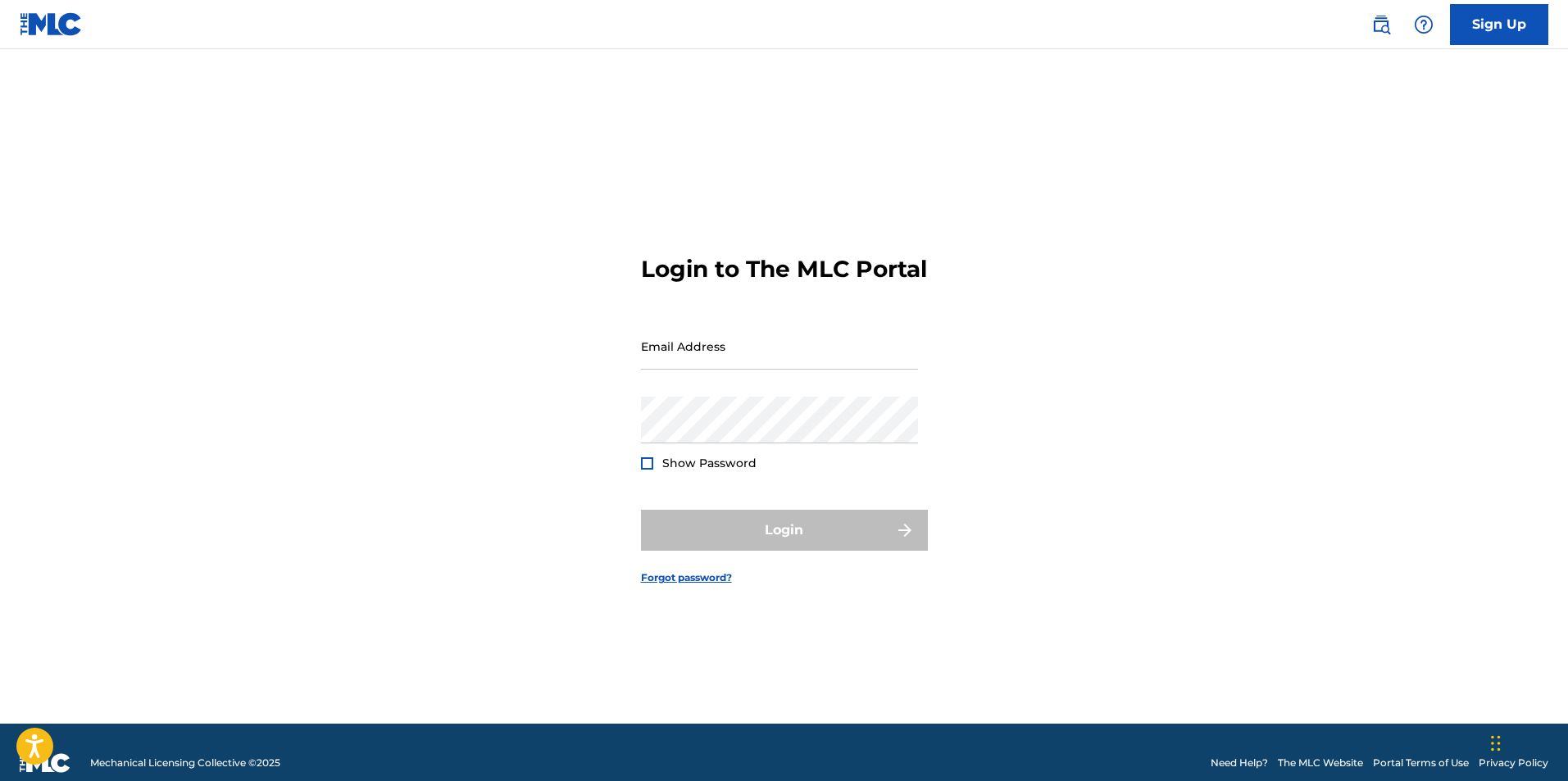
click at [47, 22] on img at bounding box center [51, 24] width 63 height 24
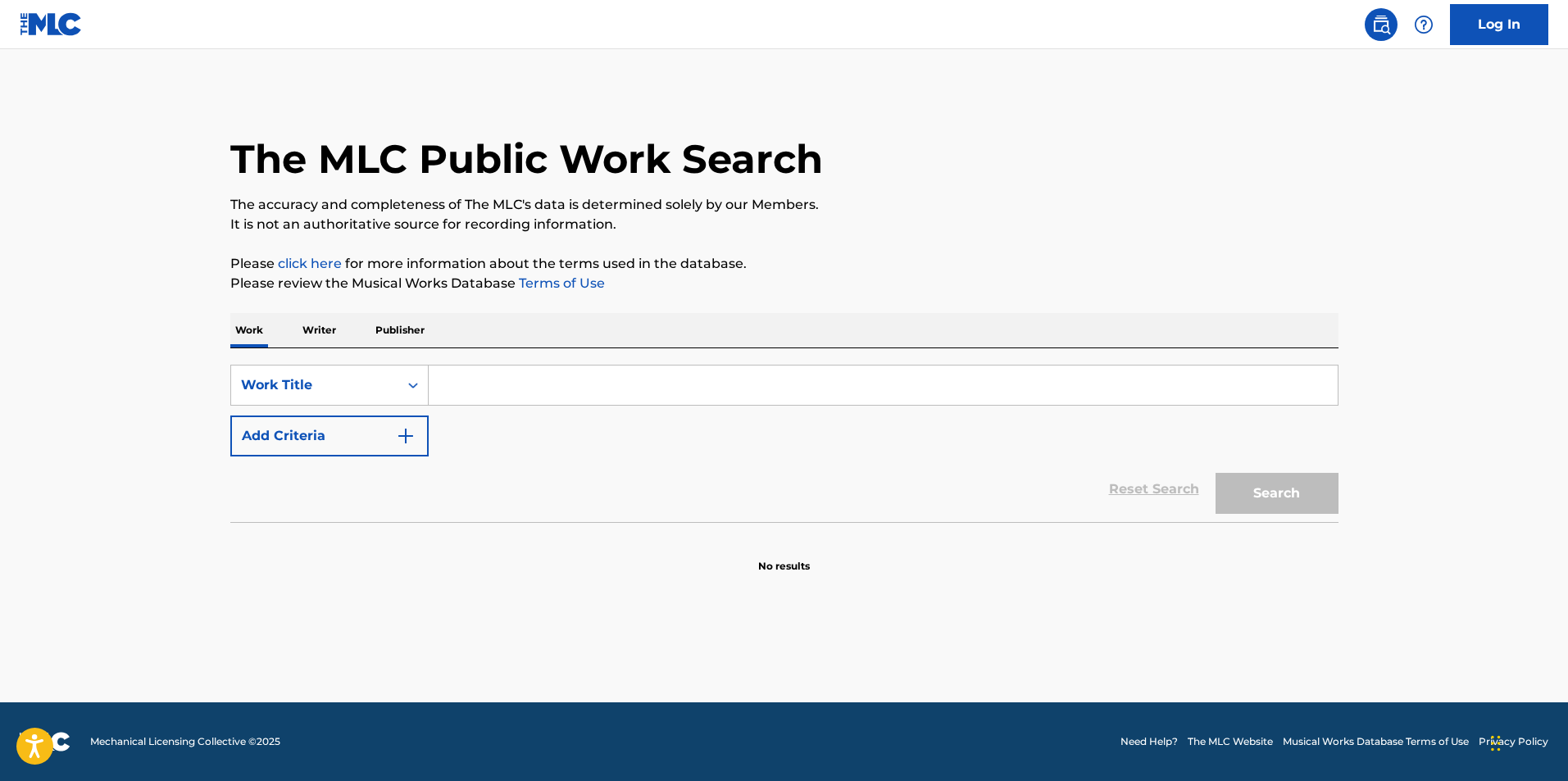
click at [508, 381] on input "Search Form" at bounding box center [883, 385] width 909 height 39
type input "mean"
click at [1216, 473] on button "Search" at bounding box center [1277, 493] width 123 height 41
click at [410, 432] on img "Search Form" at bounding box center [406, 436] width 20 height 20
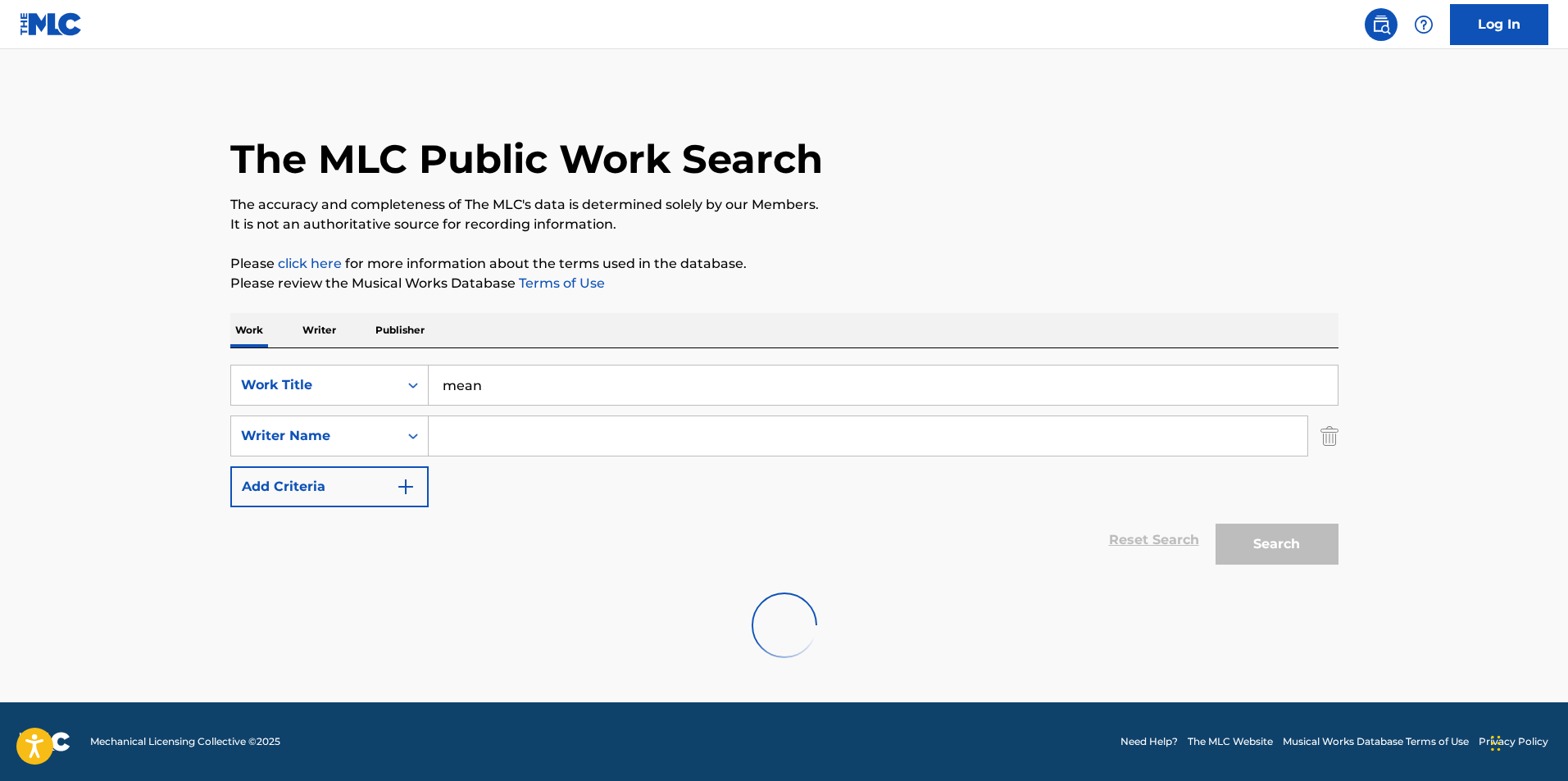
click at [484, 436] on input "Search Form" at bounding box center [867, 435] width 878 height 39
type input "[PERSON_NAME]"
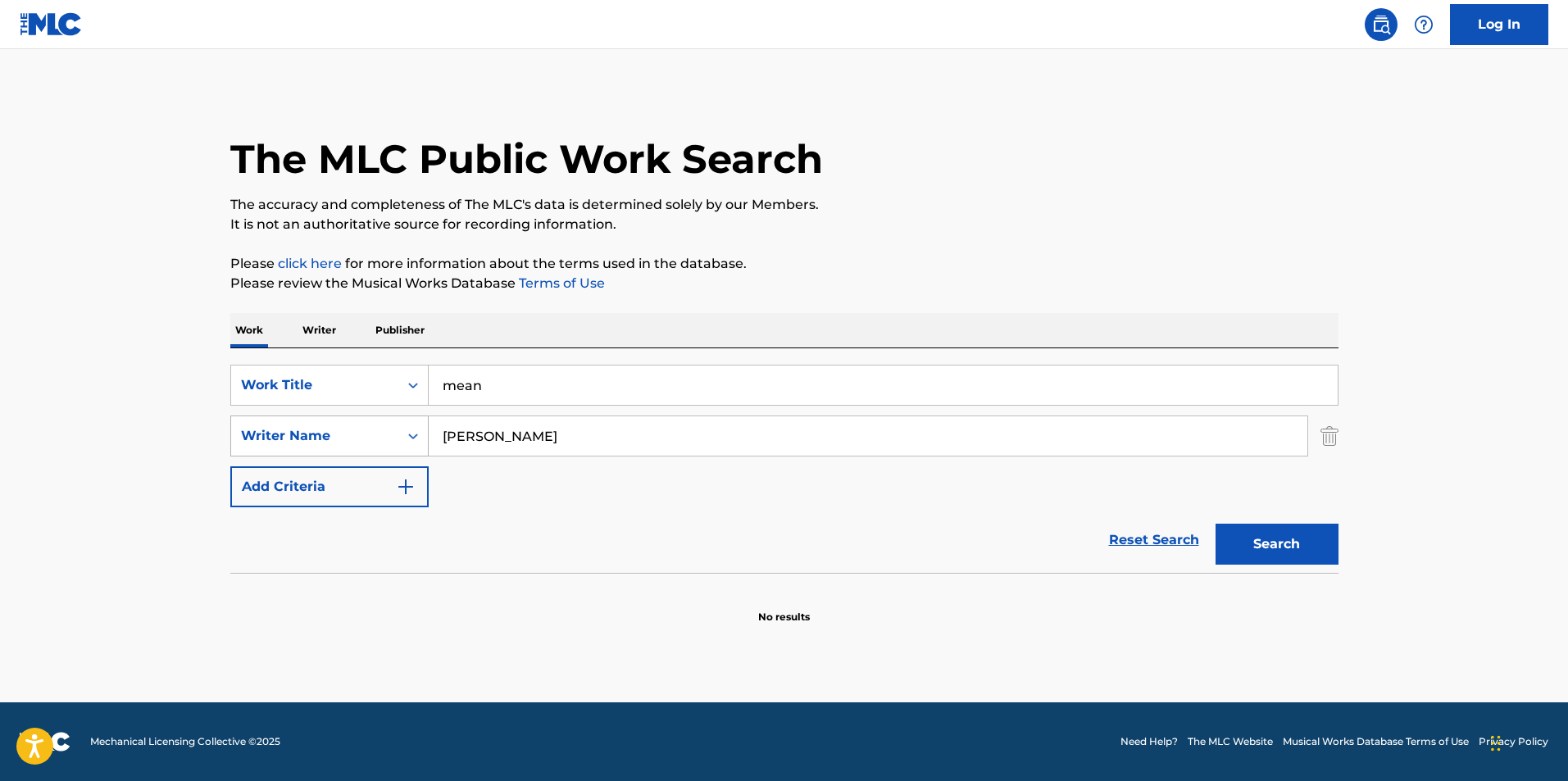
drag, startPoint x: 530, startPoint y: 435, endPoint x: 421, endPoint y: 440, distance: 109.1
click at [421, 440] on div "SearchWithCriteriaba326c94-85ac-4b70-8e27-264b3f463c5c Writer Name [PERSON_NAME]" at bounding box center [784, 436] width 1108 height 41
click at [1216, 524] on button "Search" at bounding box center [1277, 544] width 123 height 41
